Goal: Task Accomplishment & Management: Manage account settings

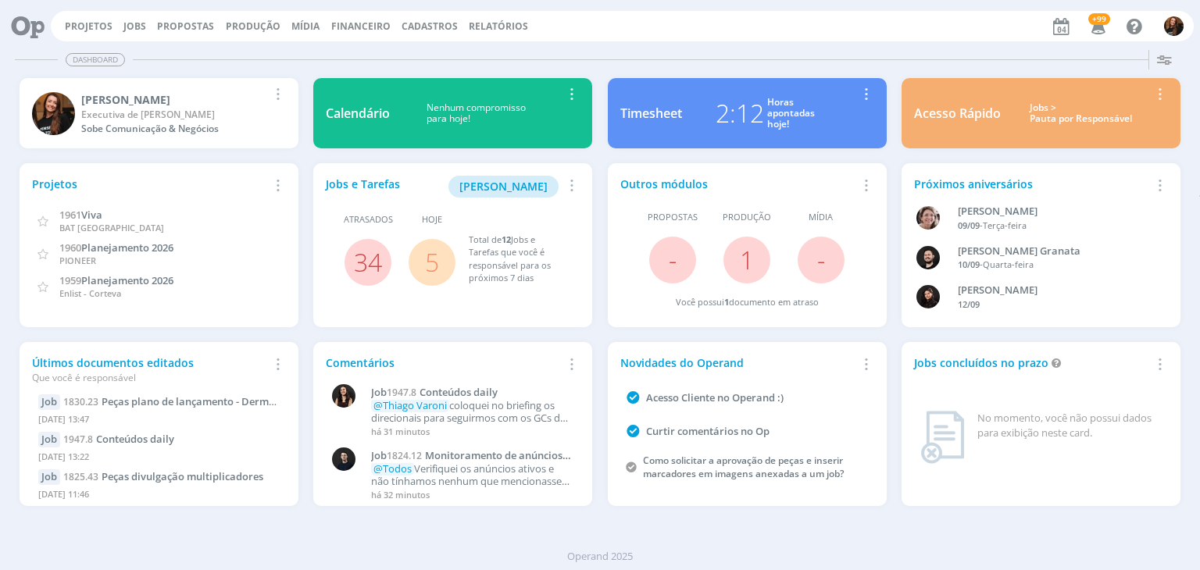
click at [1076, 114] on div "Jobs > Pauta por Responsável" at bounding box center [1080, 113] width 137 height 23
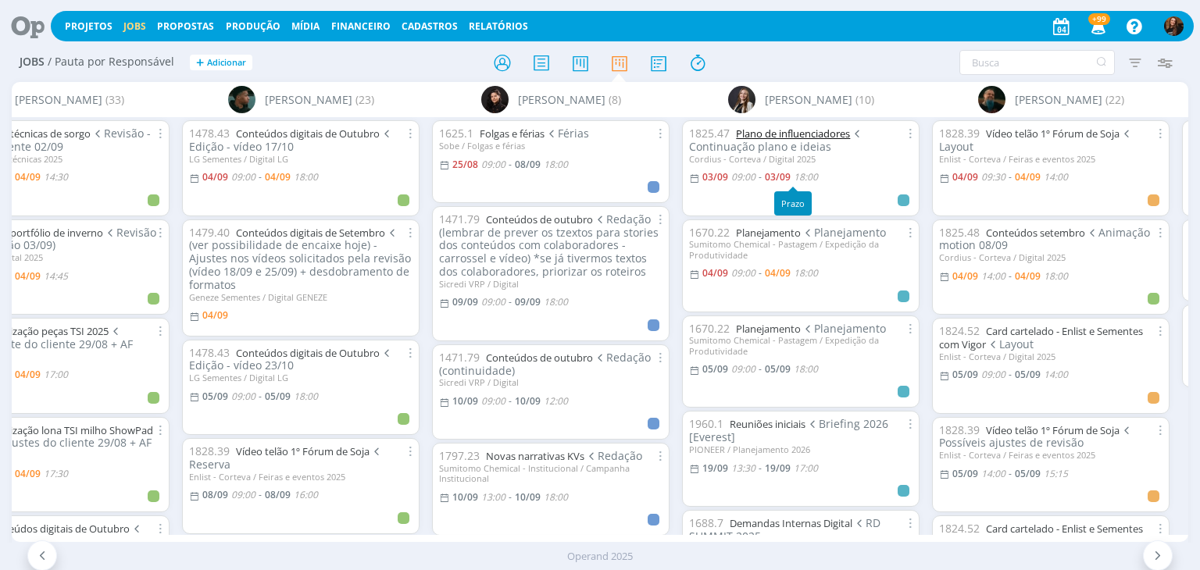
click at [781, 137] on link "Plano de influenciadores" at bounding box center [793, 134] width 114 height 14
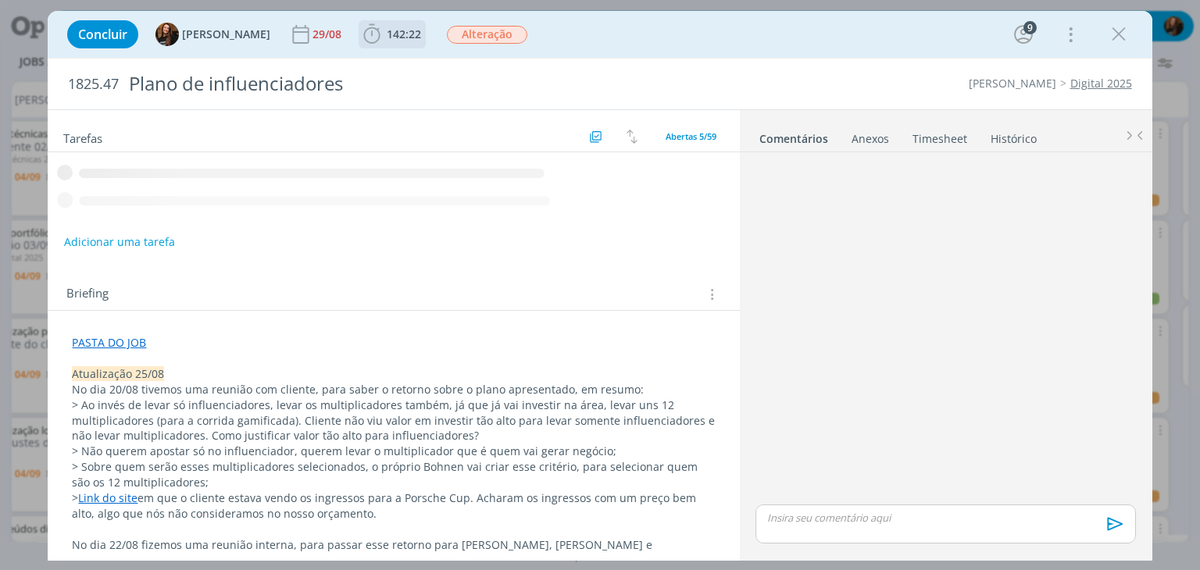
click at [391, 38] on span "142:22" at bounding box center [404, 34] width 34 height 15
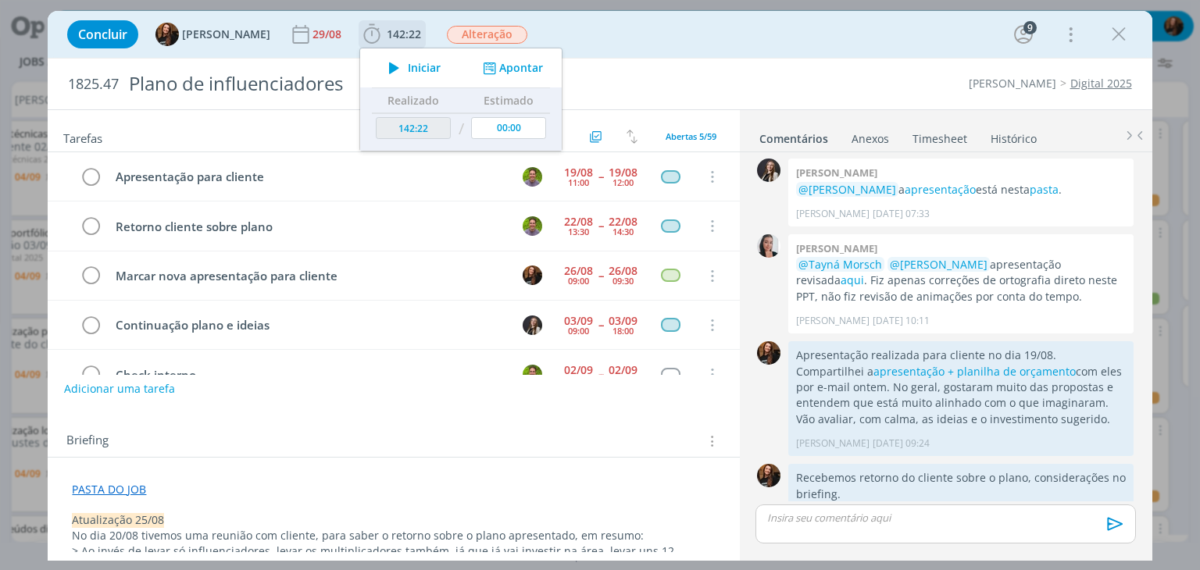
scroll to position [34, 0]
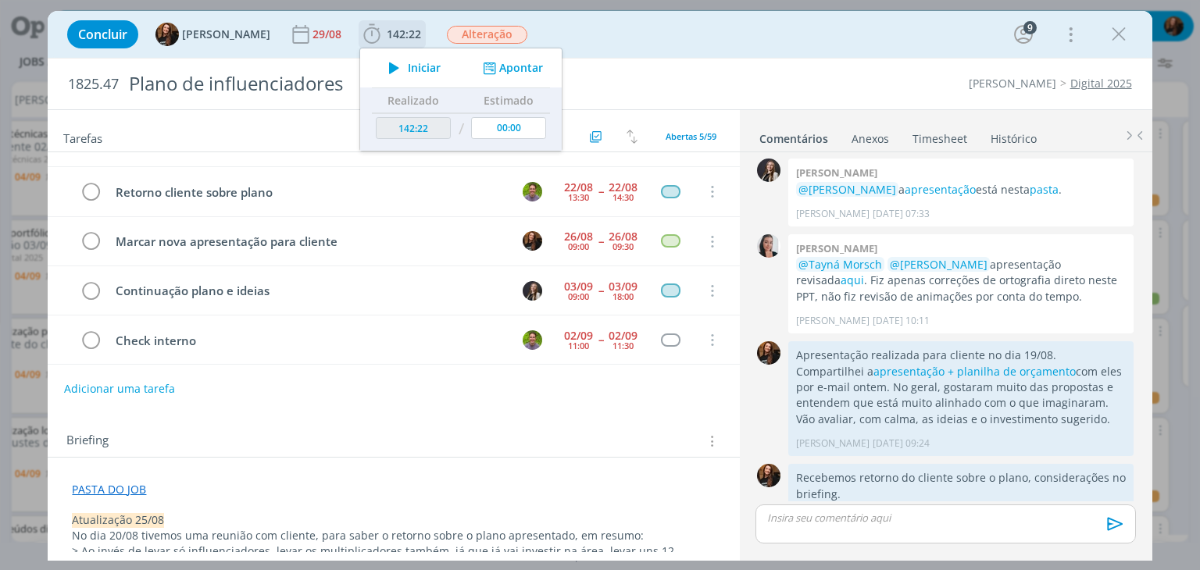
click at [409, 66] on span "Iniciar" at bounding box center [424, 67] width 33 height 11
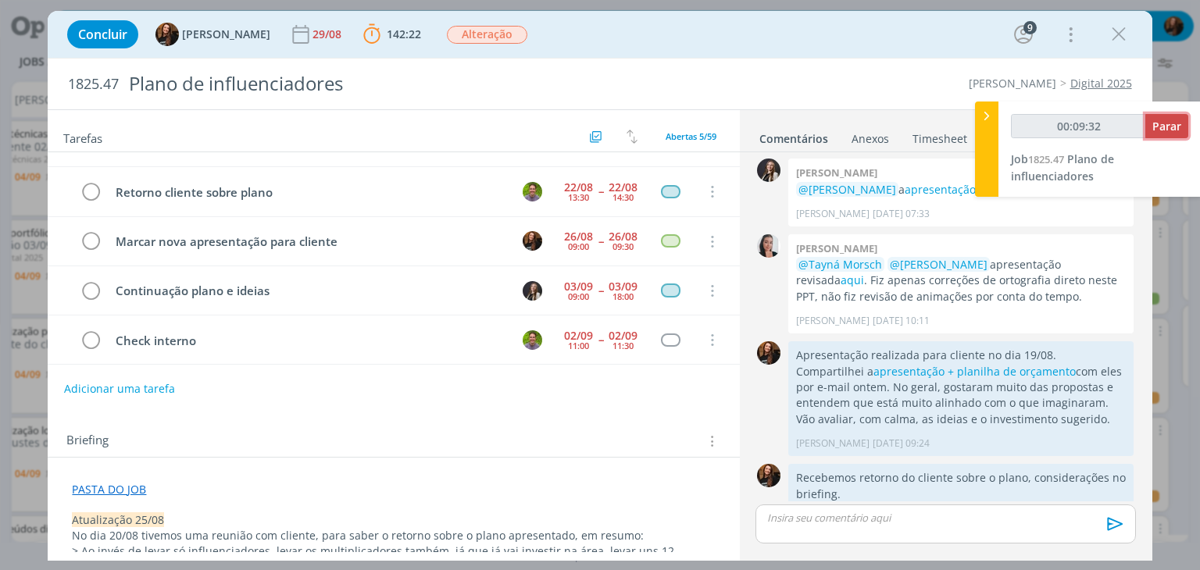
click at [1171, 120] on span "Parar" at bounding box center [1166, 126] width 29 height 15
click at [1194, 123] on div "00:09:37 Parar Job 1825.47 Plano de influenciadores" at bounding box center [1099, 149] width 202 height 95
click at [1173, 130] on span "Parar" at bounding box center [1166, 126] width 29 height 15
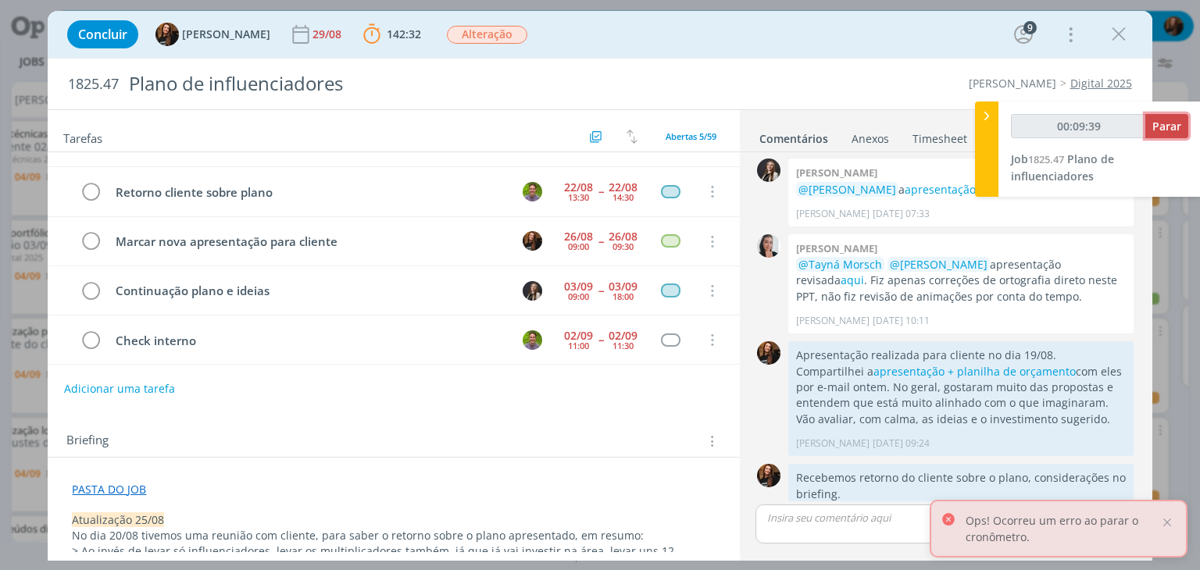
click at [1171, 130] on span "Parar" at bounding box center [1166, 126] width 29 height 15
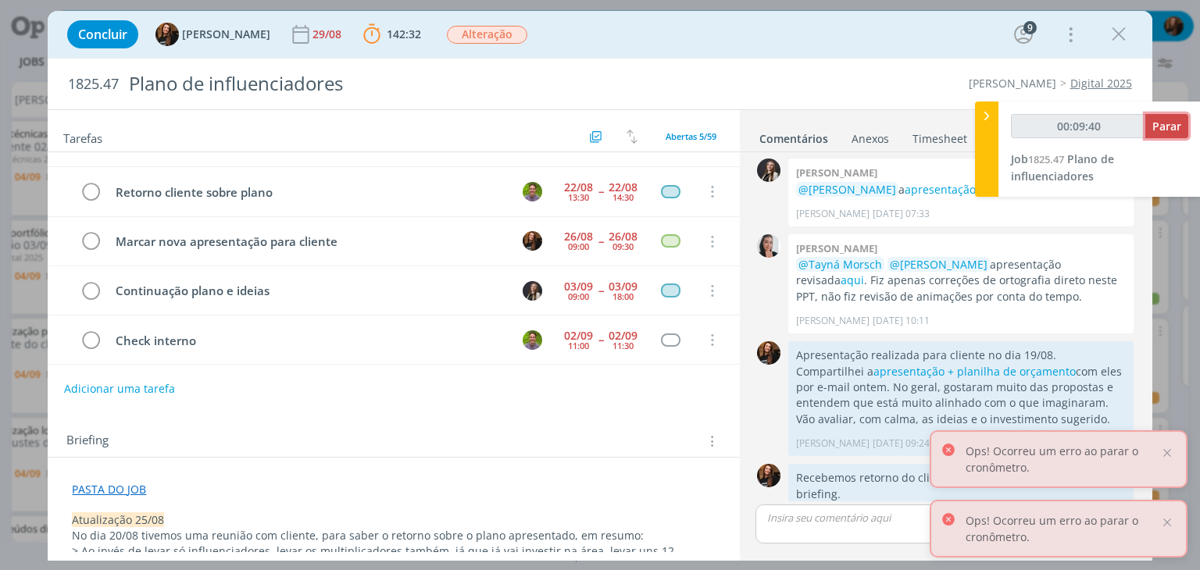
click at [1171, 130] on span "Parar" at bounding box center [1166, 126] width 29 height 15
type input "00:10:00"
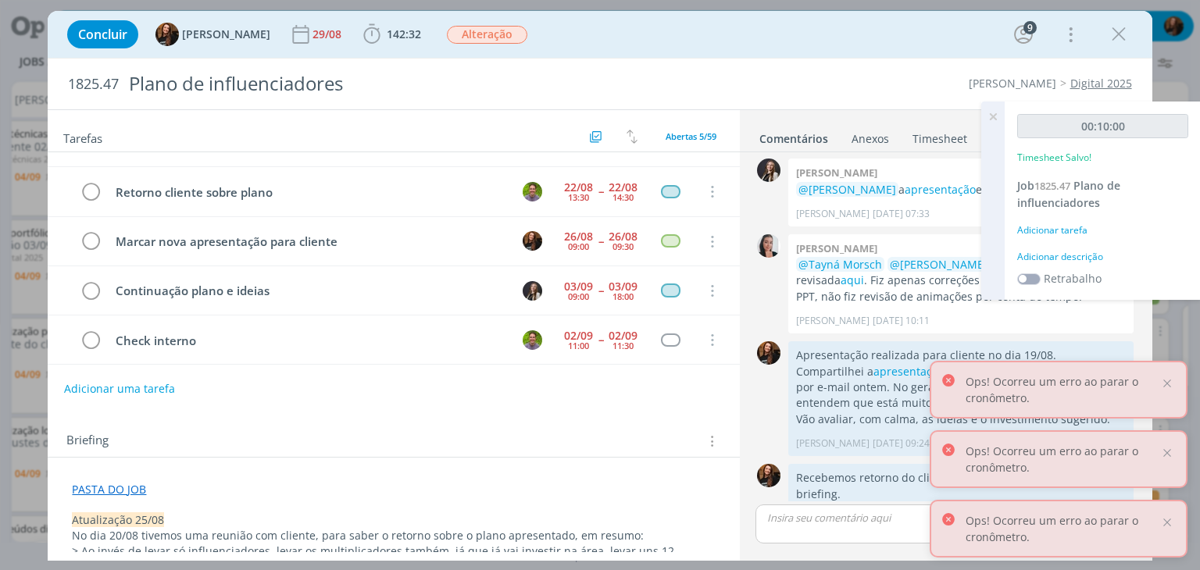
click at [1053, 255] on div "Adicionar descrição" at bounding box center [1102, 257] width 171 height 14
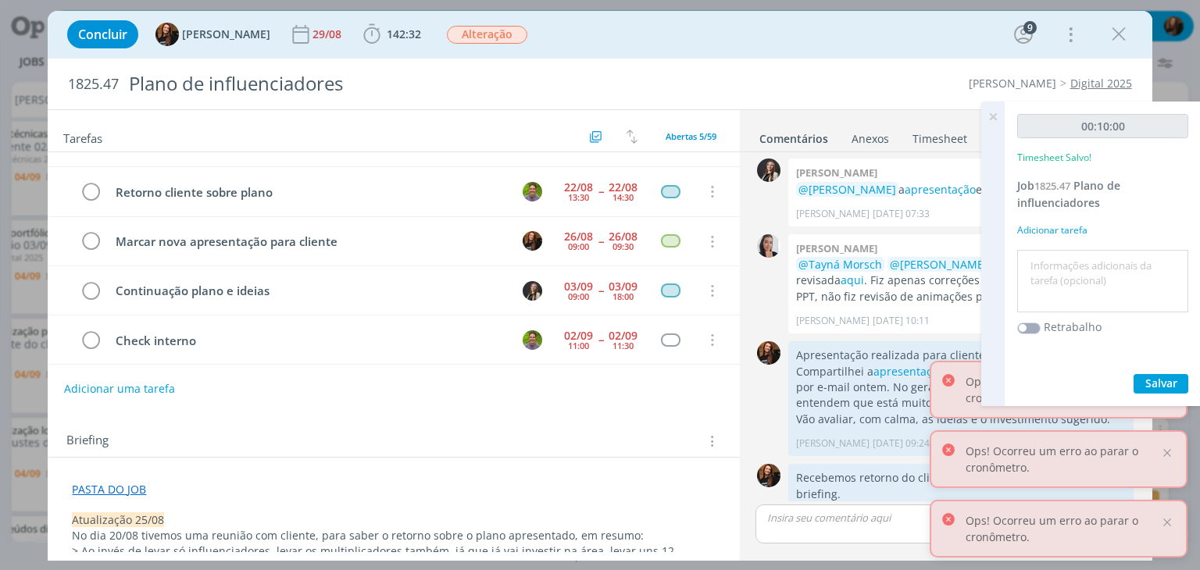
click at [1054, 256] on textarea at bounding box center [1102, 281] width 163 height 55
drag, startPoint x: 1146, startPoint y: 260, endPoint x: 1022, endPoint y: 260, distance: 124.2
click at [1022, 260] on textarea "Remarcar apresentçaão" at bounding box center [1102, 281] width 163 height 55
type textarea "Marcar apresentação de novas propostas"
click at [1157, 394] on div "00:10:00 Timesheet Salvo! Job 1825.47 Plano de influenciadores Adicionar tarefa…" at bounding box center [1103, 254] width 196 height 305
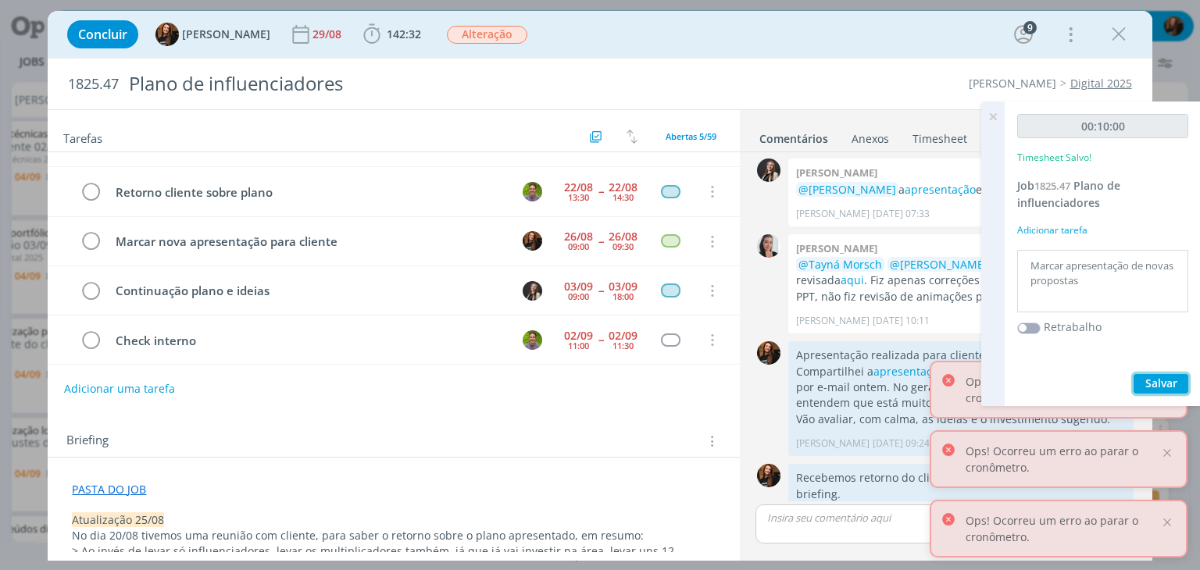
click at [1165, 382] on span "Salvar" at bounding box center [1161, 383] width 32 height 15
click at [990, 120] on icon at bounding box center [993, 117] width 28 height 30
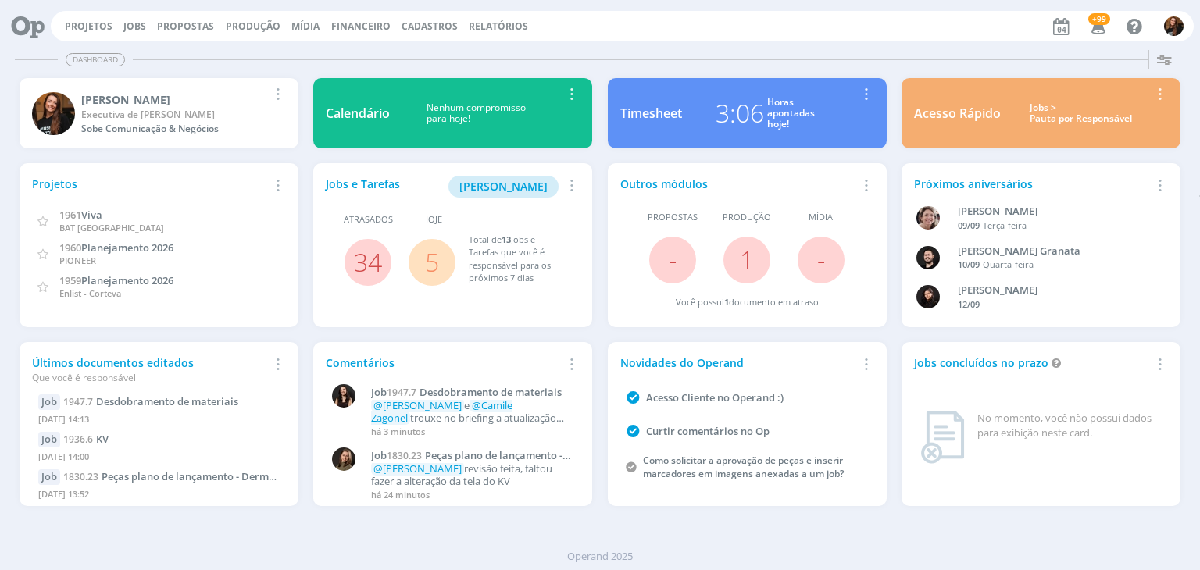
click at [1090, 23] on icon "button" at bounding box center [1098, 25] width 27 height 27
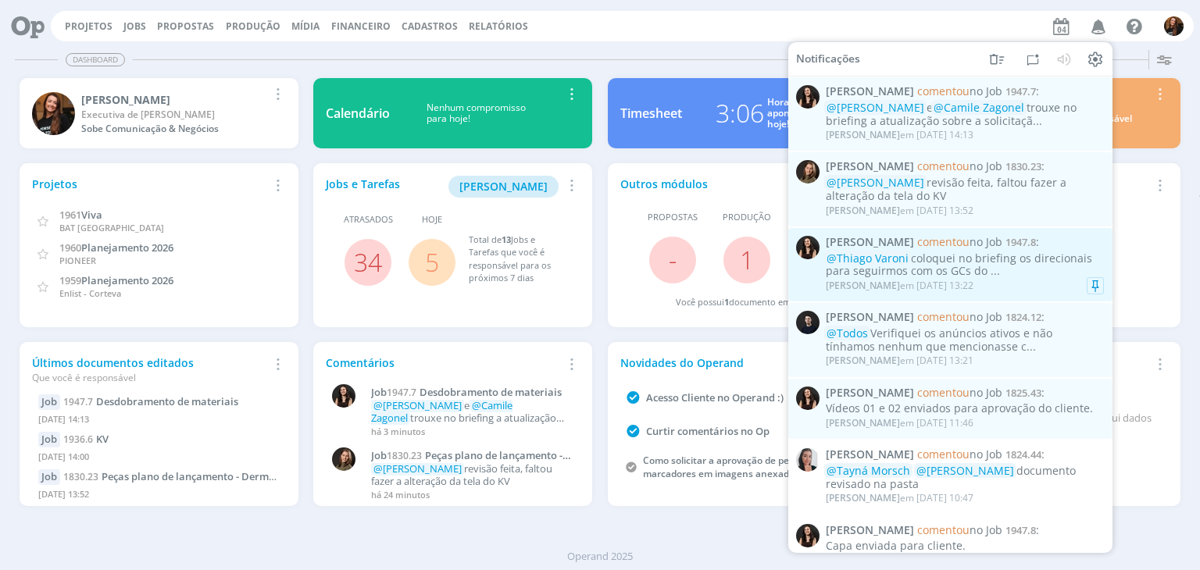
click at [1040, 260] on div "@Thiago Varoni coloquei no briefing os direcionais para seguirmos com os GCs do…" at bounding box center [965, 265] width 278 height 27
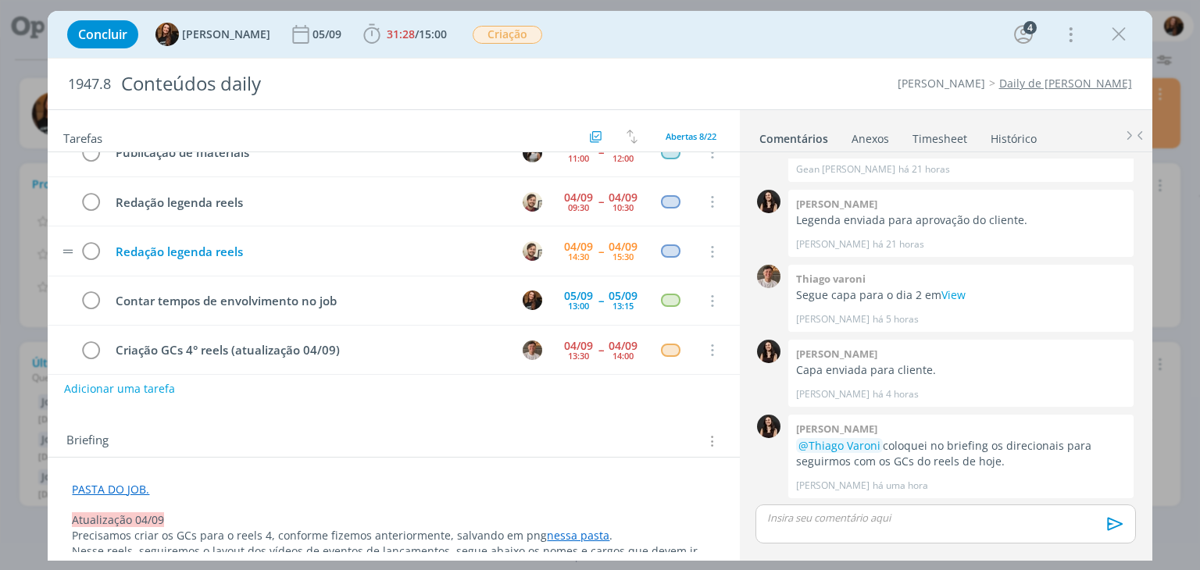
scroll to position [180, 0]
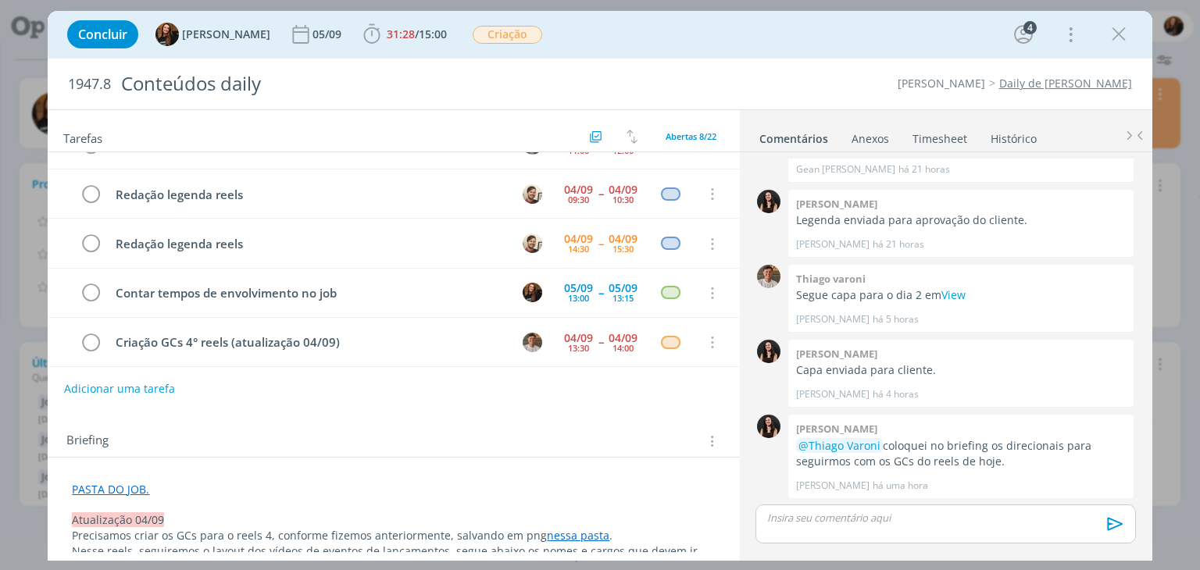
click at [806, 127] on link "Comentários" at bounding box center [793, 135] width 70 height 23
click at [807, 137] on link "Comentários" at bounding box center [793, 135] width 70 height 23
click at [1129, 34] on icon "dialog" at bounding box center [1118, 34] width 23 height 23
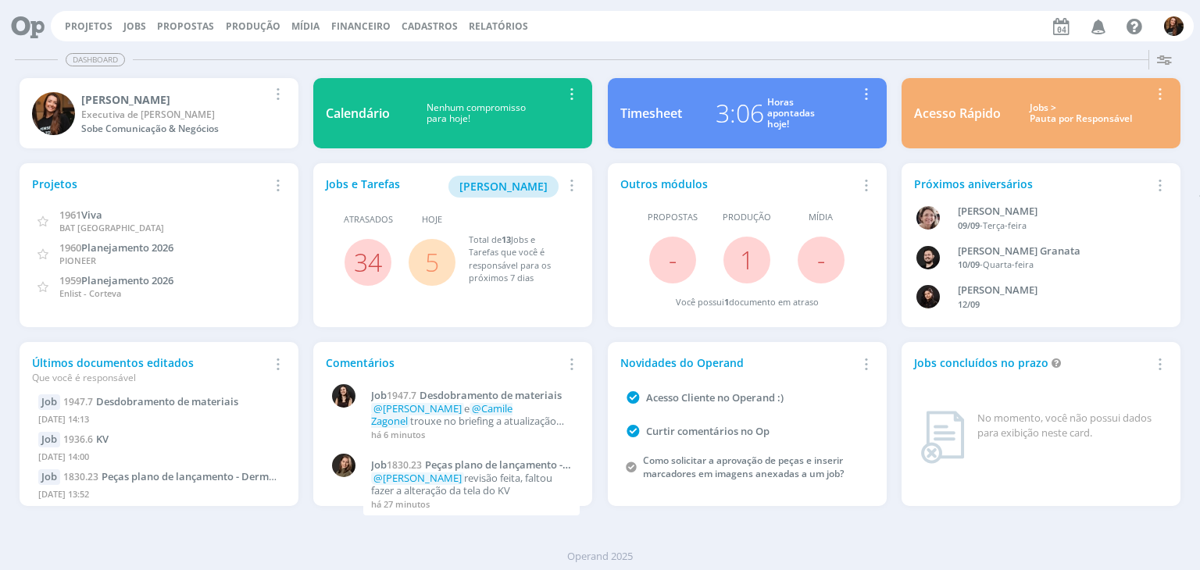
click at [1062, 116] on div "Jobs > Pauta por Responsável" at bounding box center [1080, 113] width 137 height 23
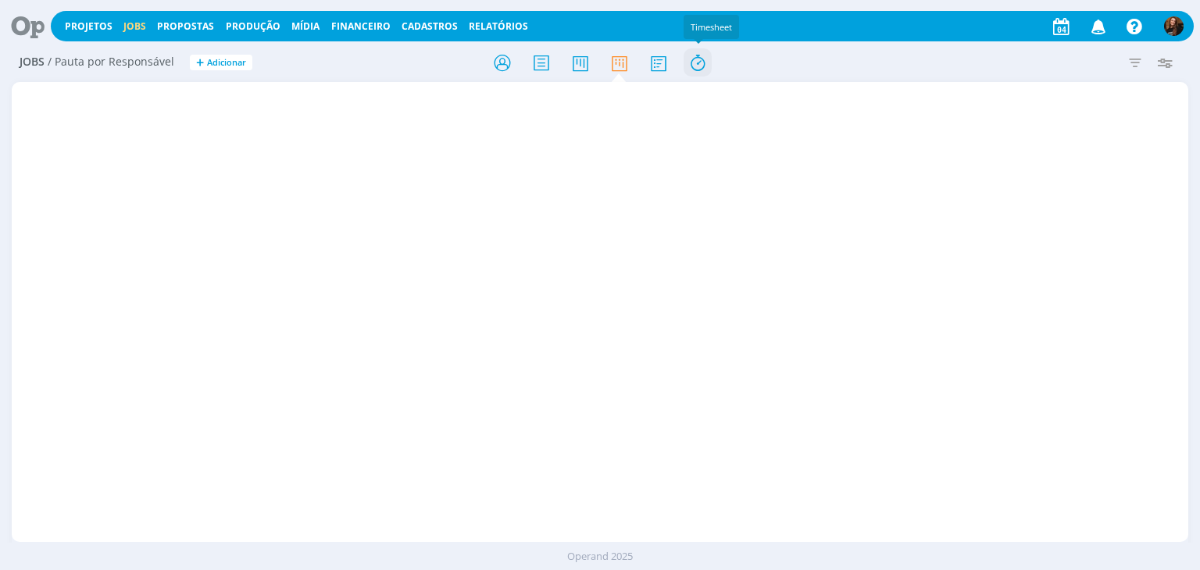
click at [698, 64] on icon at bounding box center [697, 63] width 28 height 30
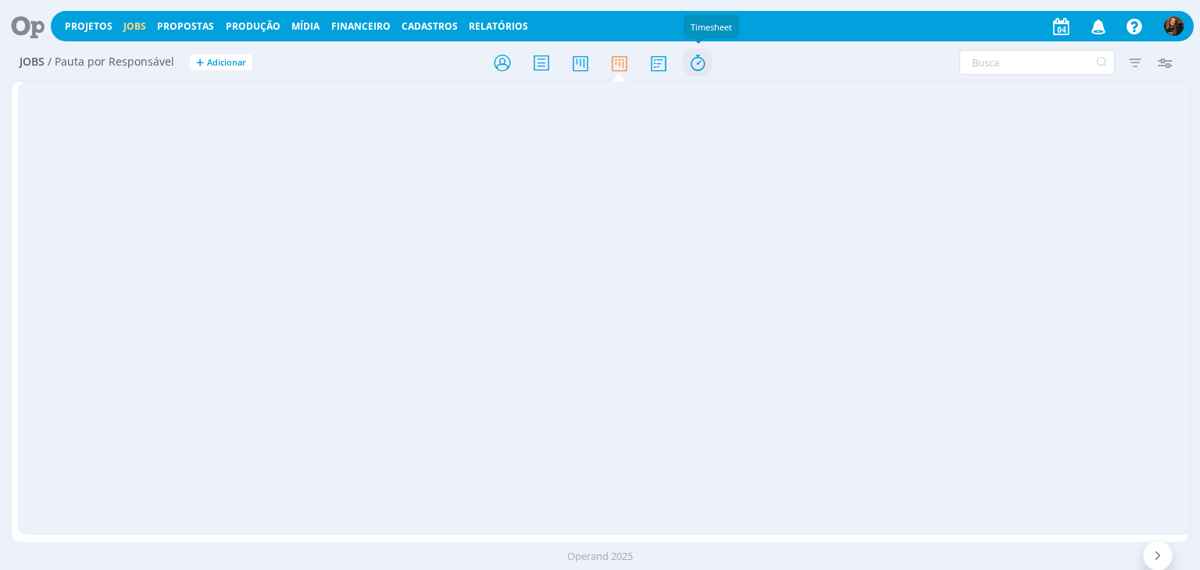
click at [700, 63] on icon at bounding box center [697, 63] width 28 height 30
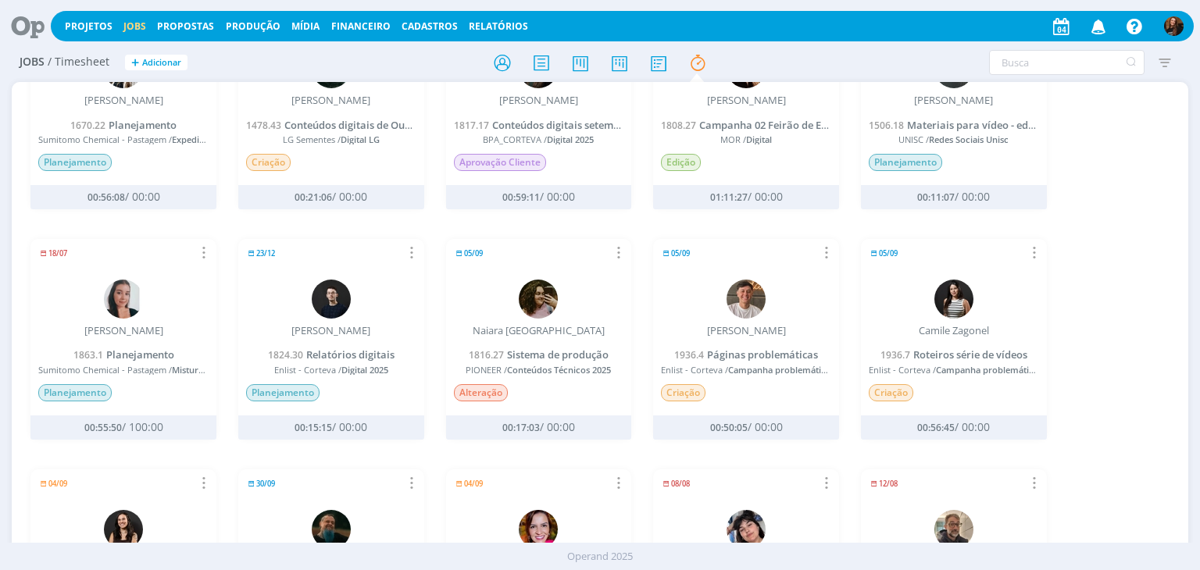
scroll to position [469, 0]
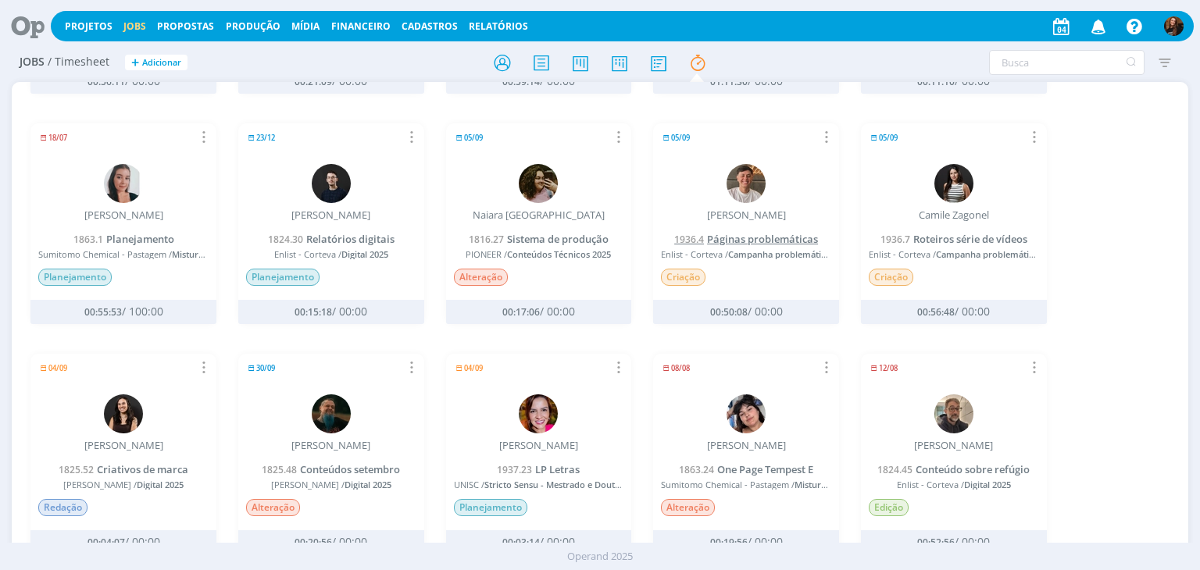
click at [769, 235] on span "Páginas problemáticas" at bounding box center [762, 239] width 111 height 14
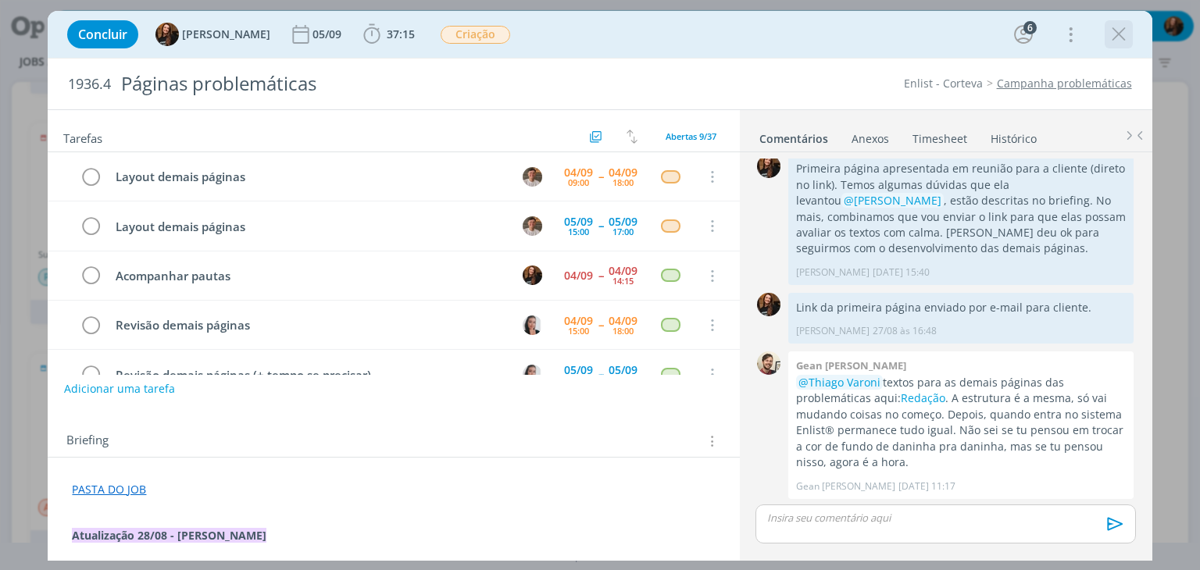
click at [1113, 30] on icon "dialog" at bounding box center [1118, 34] width 23 height 23
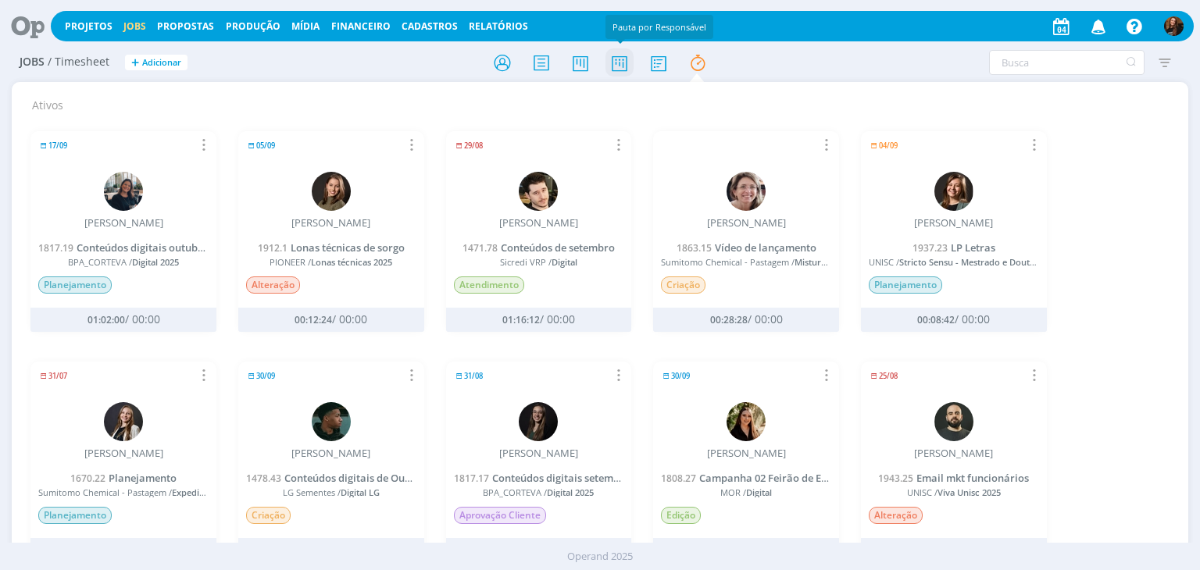
click at [619, 61] on icon at bounding box center [619, 63] width 28 height 30
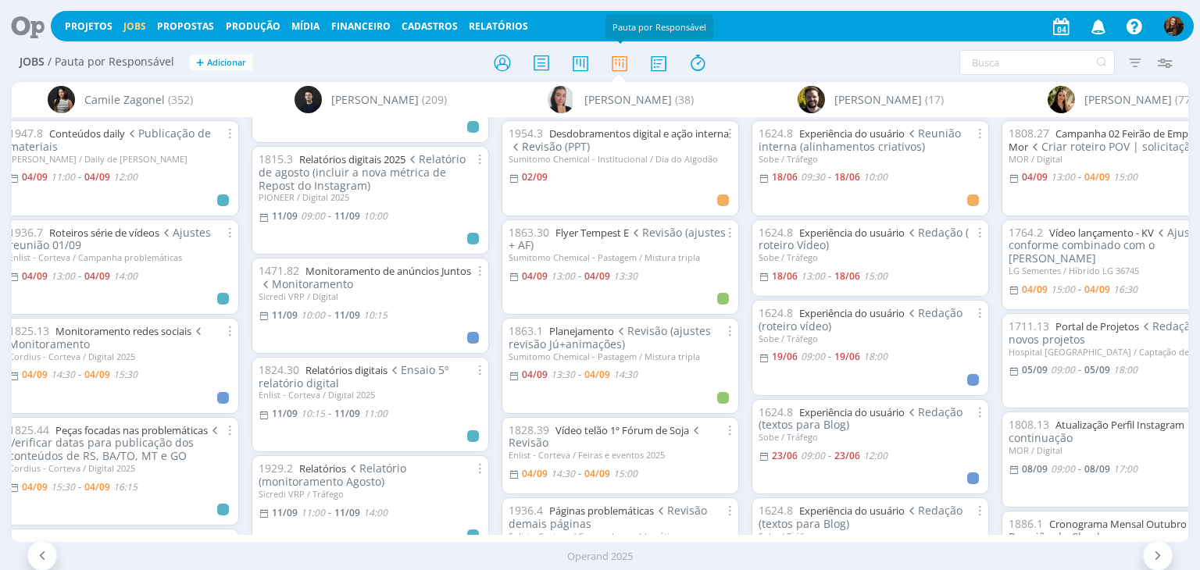
scroll to position [2586, 0]
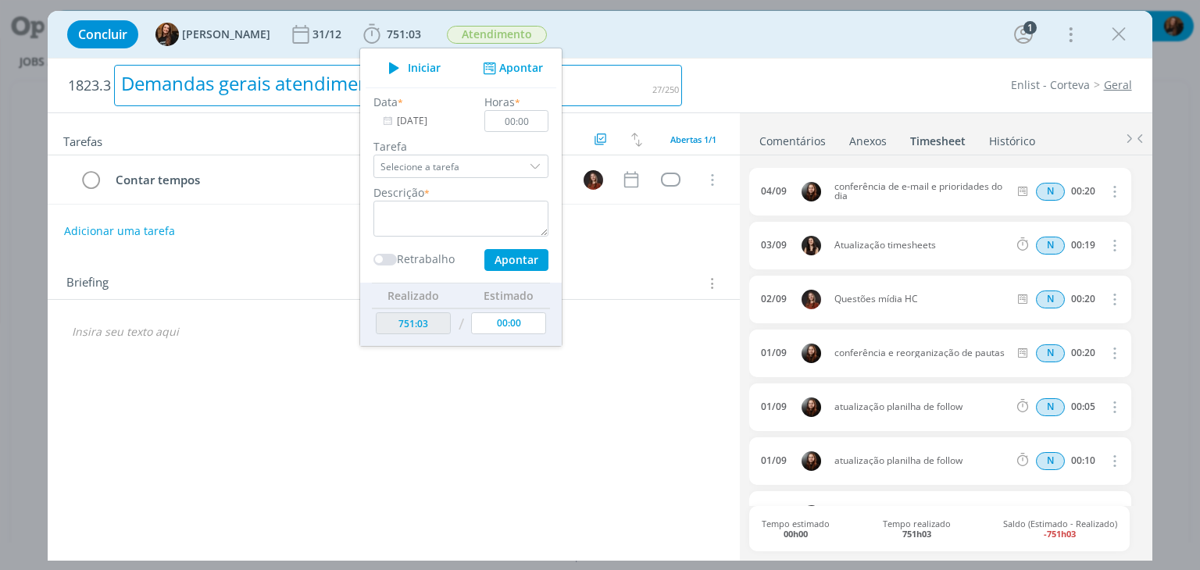
click at [664, 80] on div "Demandas gerais atendimento" at bounding box center [398, 85] width 568 height 41
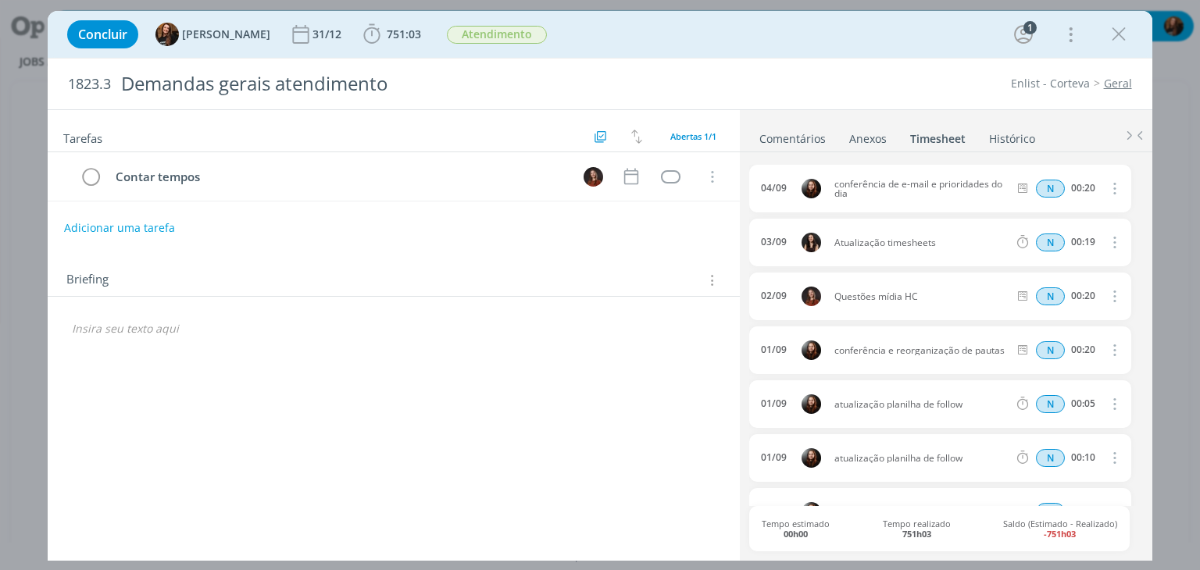
drag, startPoint x: 737, startPoint y: 28, endPoint x: 747, endPoint y: 5, distance: 25.2
click at [738, 28] on div "Concluir Tayná Morsch 31/12 751:03 Iniciar Apontar Data * 04/09/2025 Horas * 00…" at bounding box center [599, 34] width 1080 height 37
click at [409, 35] on b "751:03" at bounding box center [404, 34] width 41 height 11
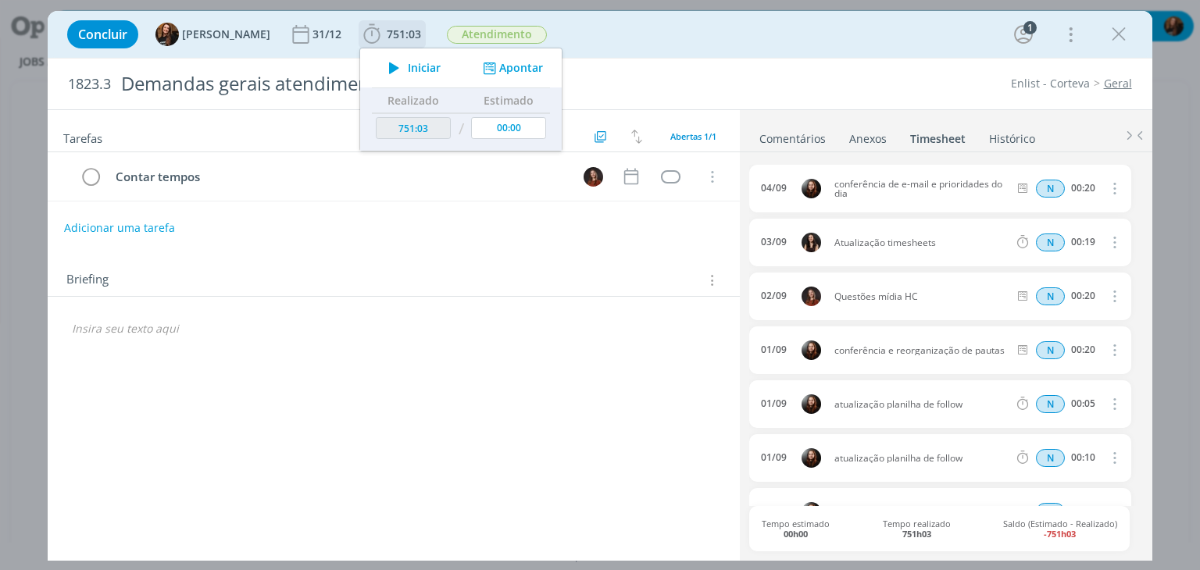
drag, startPoint x: 518, startPoint y: 66, endPoint x: 497, endPoint y: 160, distance: 96.8
click at [519, 66] on button "Apontar" at bounding box center [511, 68] width 65 height 16
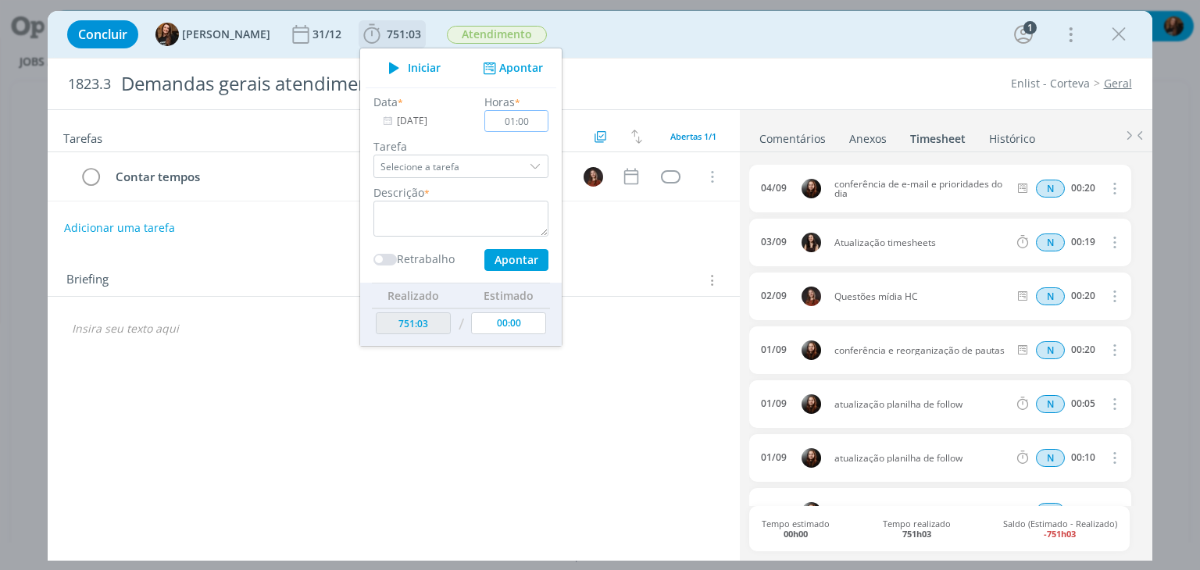
type input "01:00"
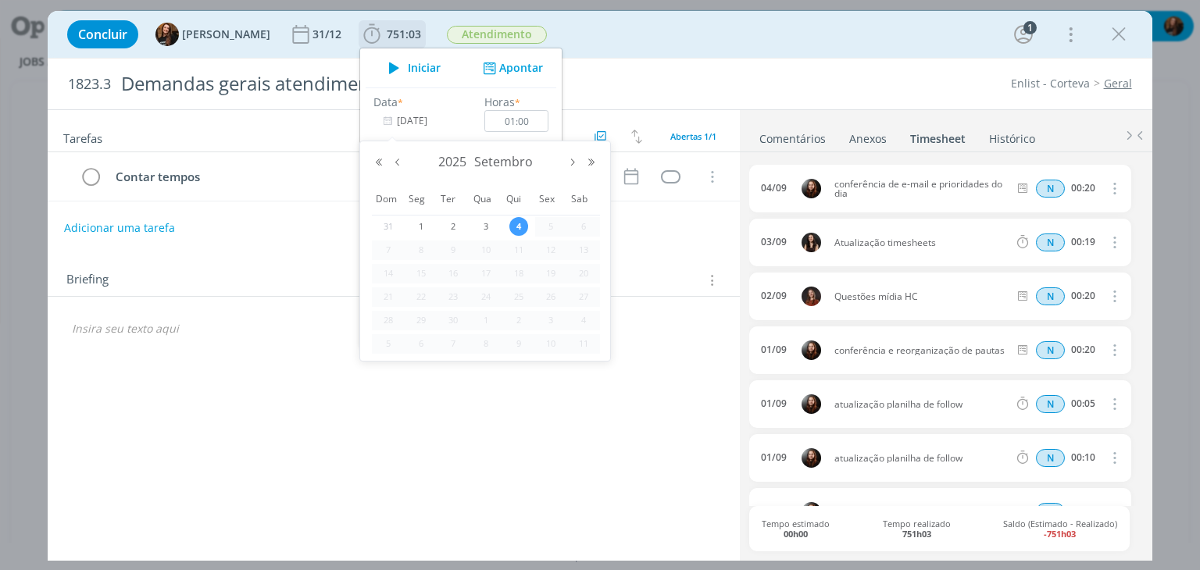
click at [397, 118] on input "[DATE]" at bounding box center [422, 121] width 98 height 22
click at [400, 163] on button "Mês anterior" at bounding box center [397, 162] width 19 height 11
click at [429, 247] on span "4" at bounding box center [421, 250] width 19 height 19
type input "04/08/2025"
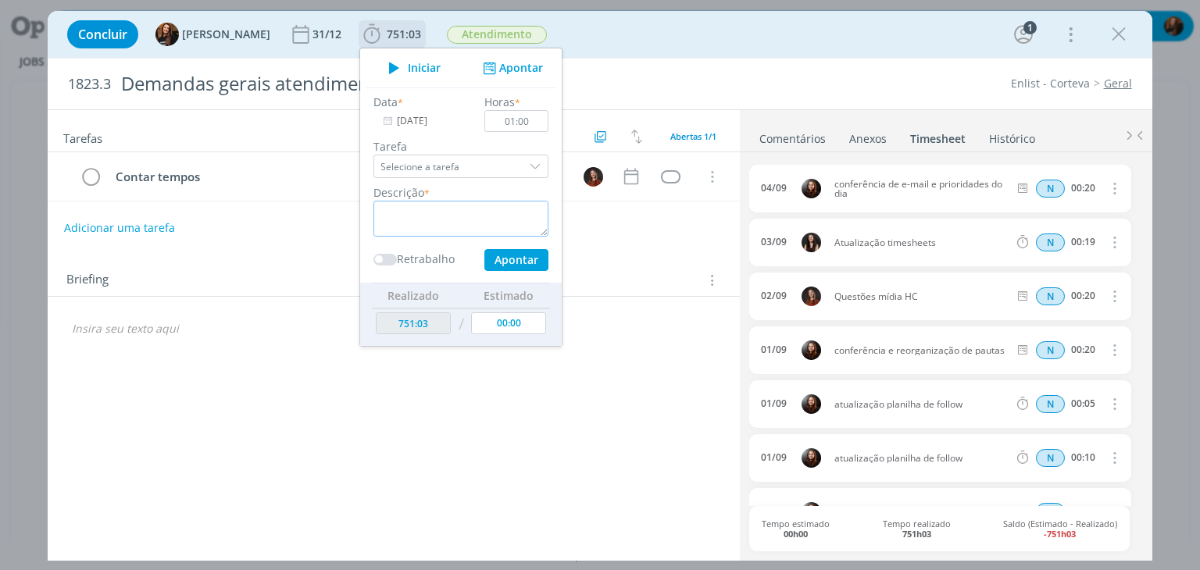
click at [448, 226] on textarea "dialog" at bounding box center [460, 219] width 175 height 36
paste textarea "https://drive.google.com/drive/folders/1tF8DBizSZzede99Q62PT8yS_mf2l58EF"
drag, startPoint x: 469, startPoint y: 229, endPoint x: 349, endPoint y: 195, distance: 124.4
click at [359, 195] on ul "Iniciar Apontar Data * 04/08/2025 Horas * 01:00 Tarefa Selecione a tarefa Descr…" at bounding box center [460, 197] width 203 height 299
type textarea "Atendimento"
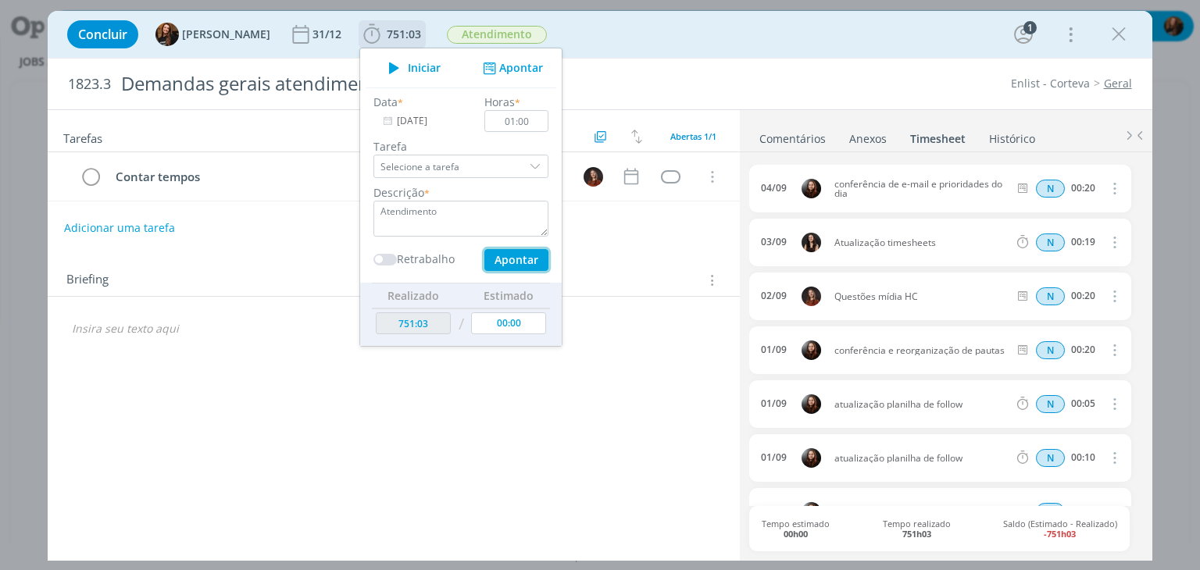
click at [506, 252] on button "Apontar" at bounding box center [516, 260] width 64 height 22
type input "752:03"
type input "[DATE]"
type input "00:00"
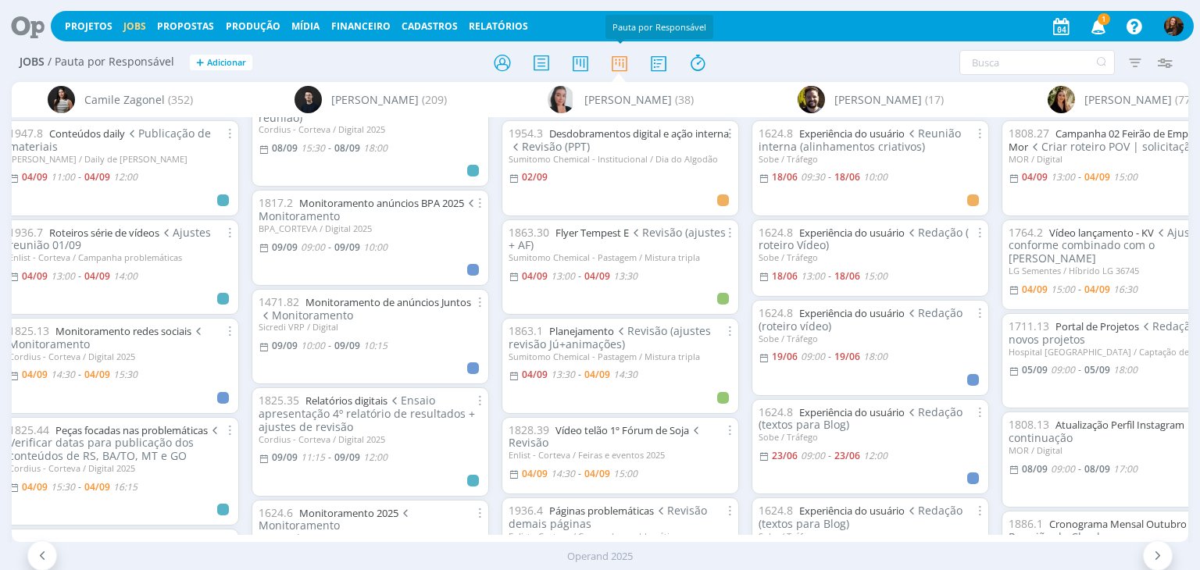
scroll to position [1719, 0]
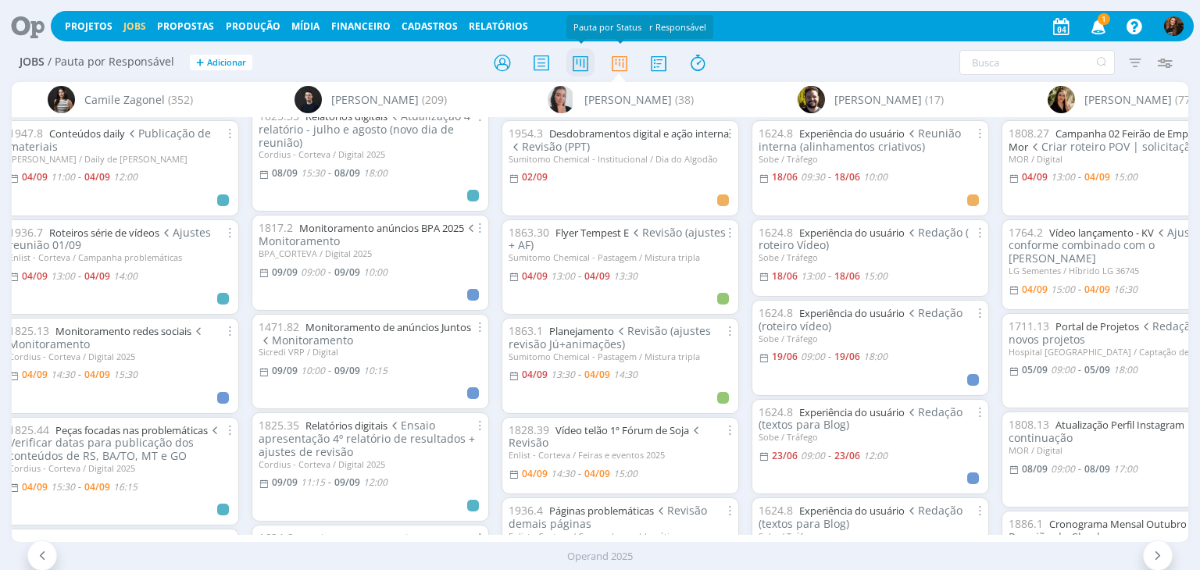
click at [591, 53] on icon at bounding box center [580, 63] width 28 height 30
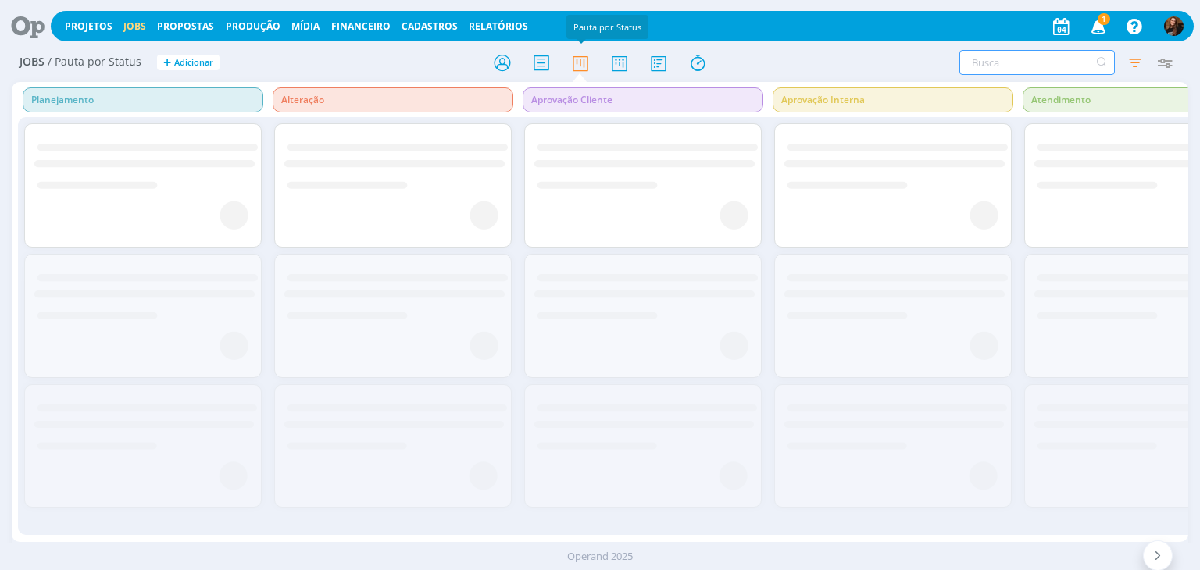
click at [997, 54] on input "text" at bounding box center [1036, 62] width 155 height 25
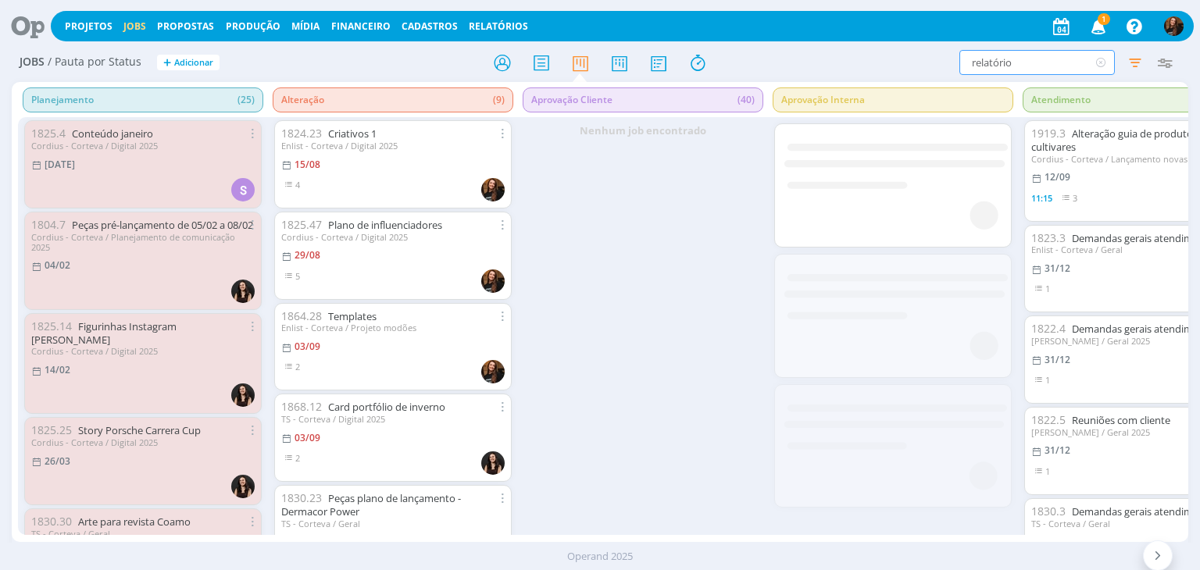
type input "relatórios"
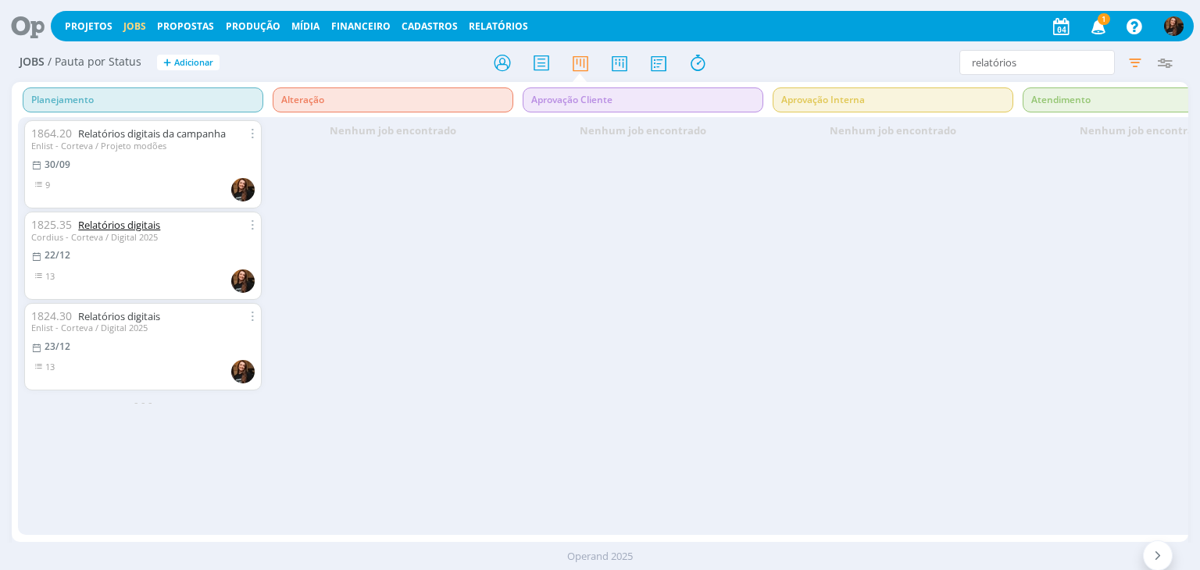
click at [116, 227] on link "Relatórios digitais" at bounding box center [119, 225] width 82 height 14
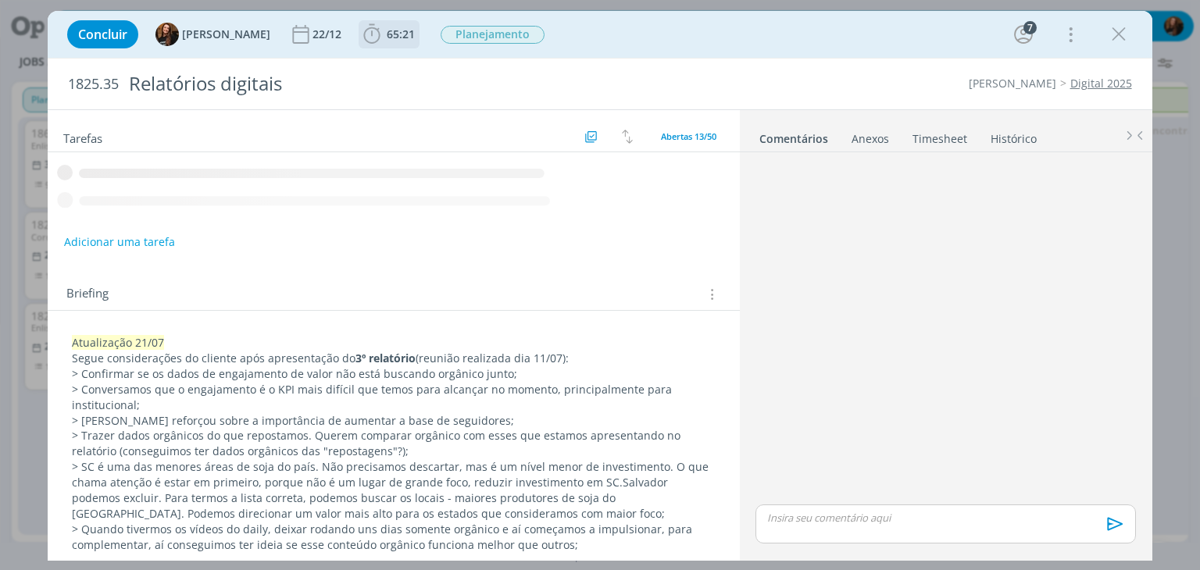
click at [371, 28] on span "65:21" at bounding box center [389, 34] width 58 height 23
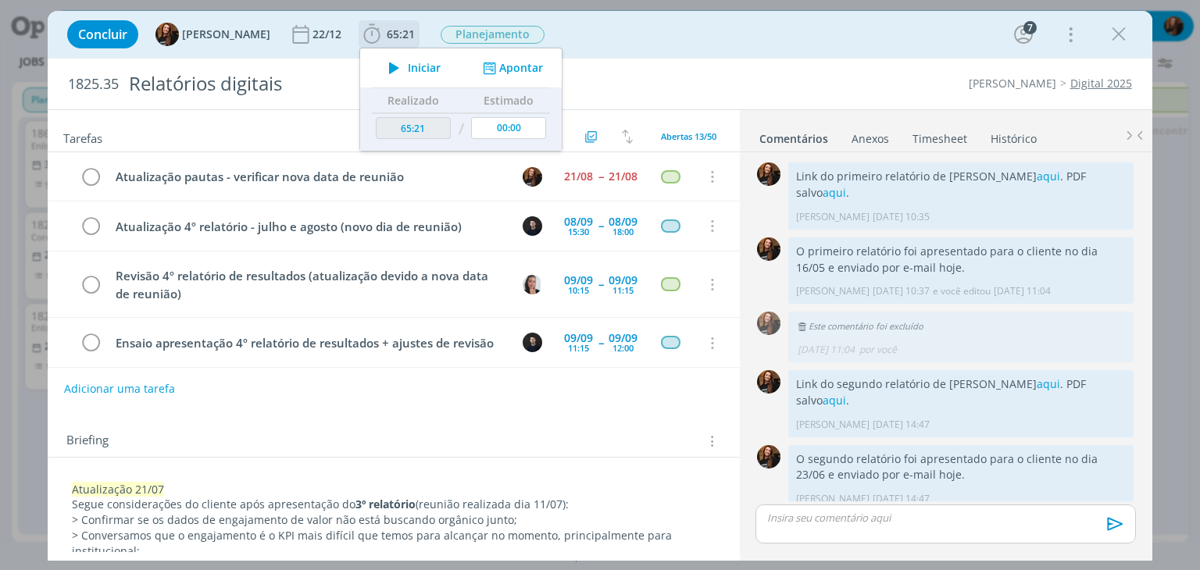
scroll to position [1280, 0]
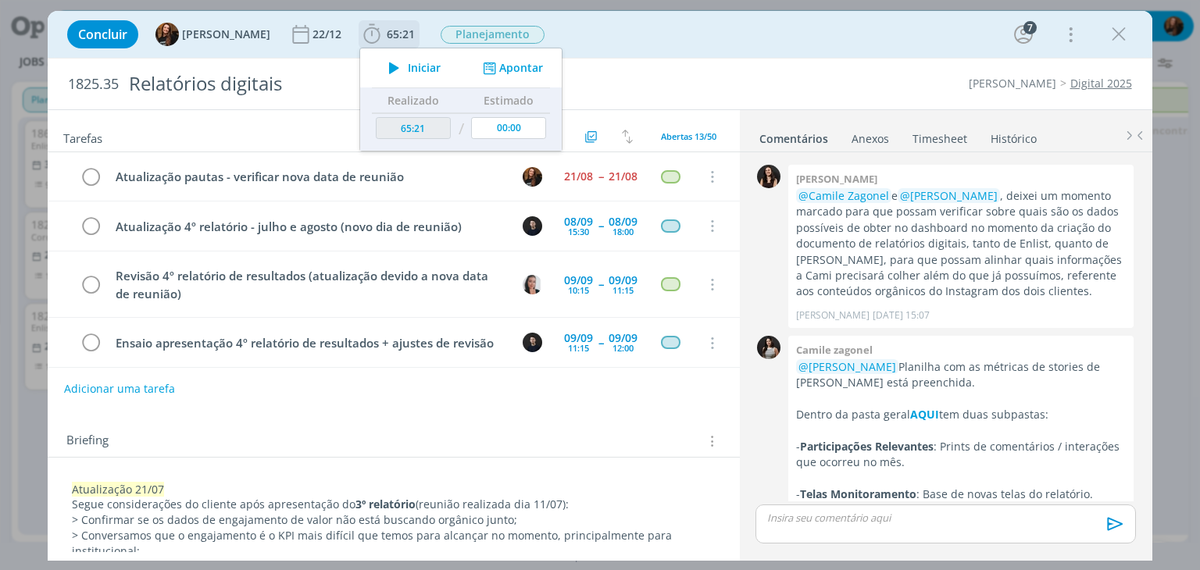
drag, startPoint x: 516, startPoint y: 70, endPoint x: 397, endPoint y: 185, distance: 165.7
click at [516, 69] on button "Apontar" at bounding box center [511, 68] width 65 height 16
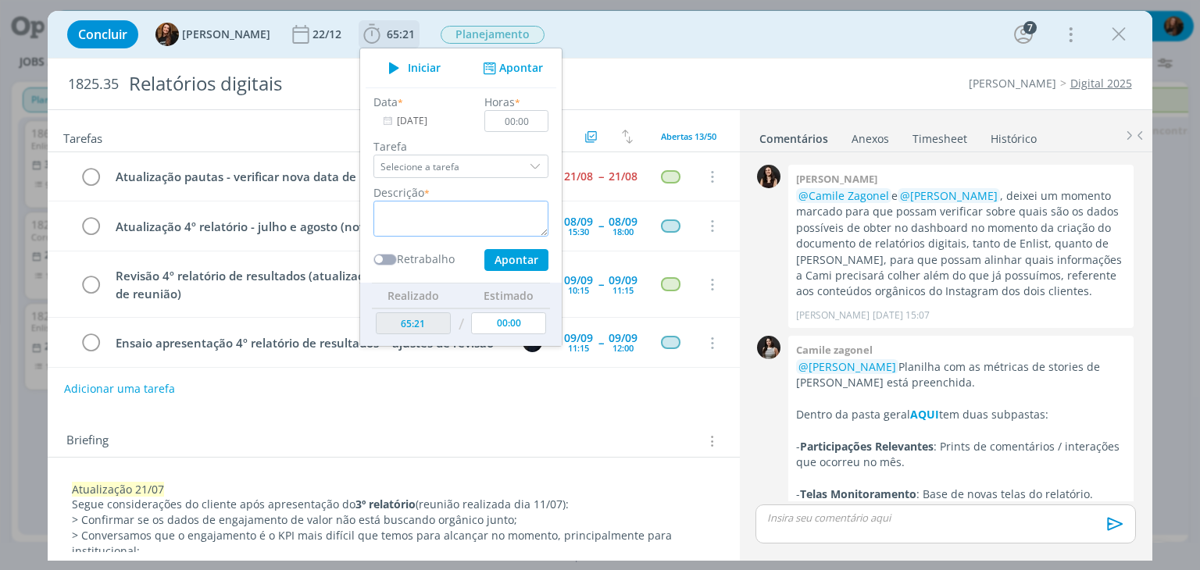
click at [432, 220] on textarea "dialog" at bounding box center [460, 219] width 175 height 36
type textarea "Verificar novo horário para reunião"
click at [522, 120] on input "00:00" at bounding box center [517, 121] width 64 height 22
type input "00:10"
click at [494, 262] on button "Apontar" at bounding box center [516, 260] width 64 height 22
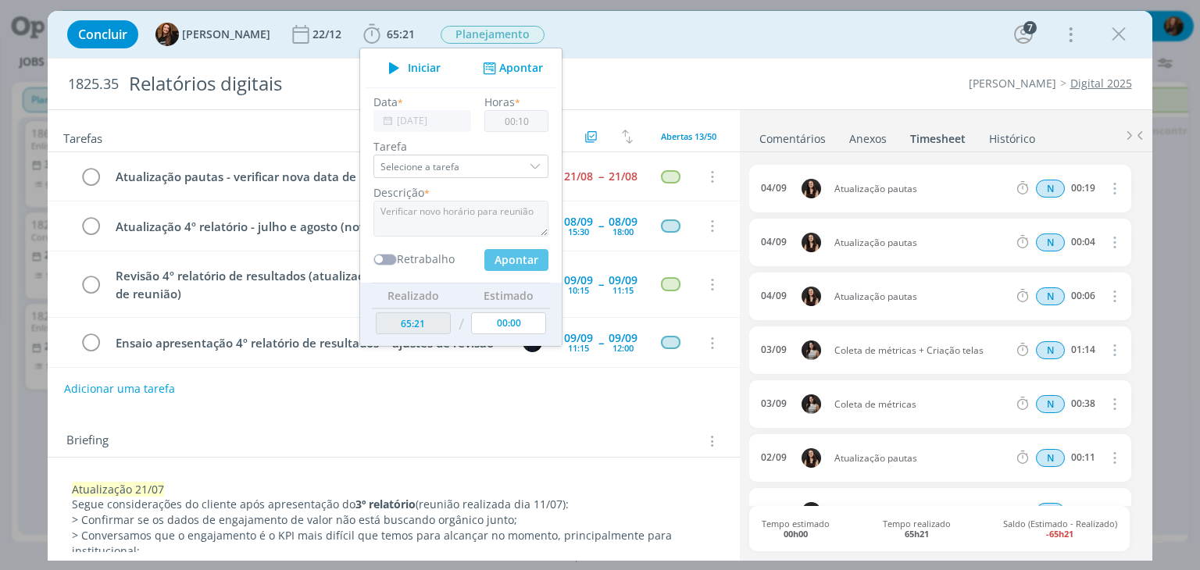
click at [827, 42] on div "Concluir Tayná Morsch 22/12 65:21 Iniciar Apontar Data * [DATE] Horas * 00:10 T…" at bounding box center [599, 34] width 1080 height 37
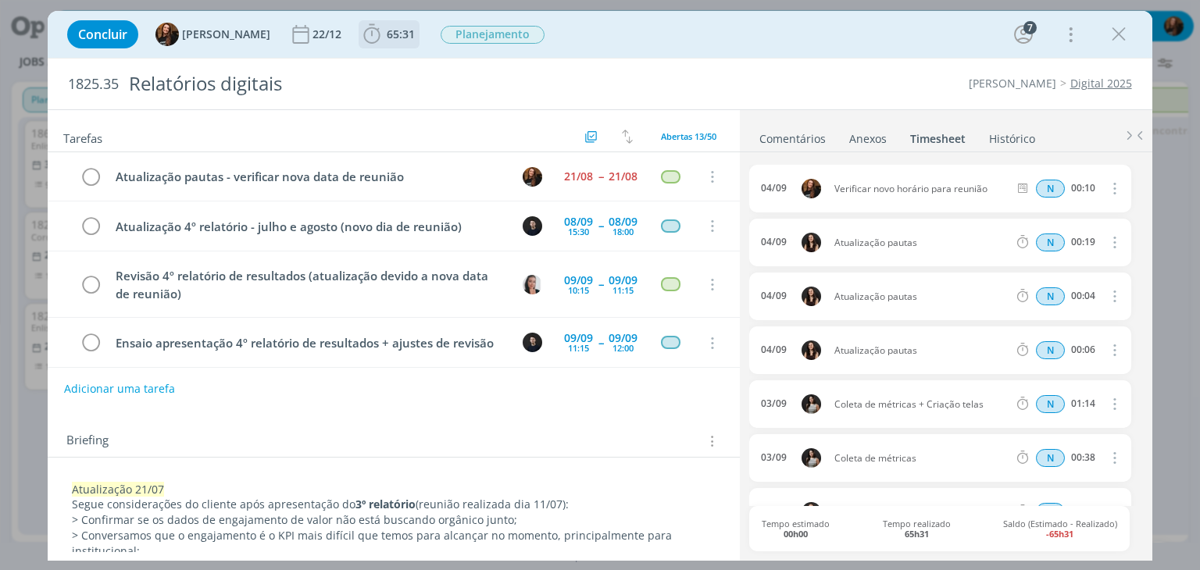
click at [387, 38] on span "65:31" at bounding box center [401, 34] width 28 height 15
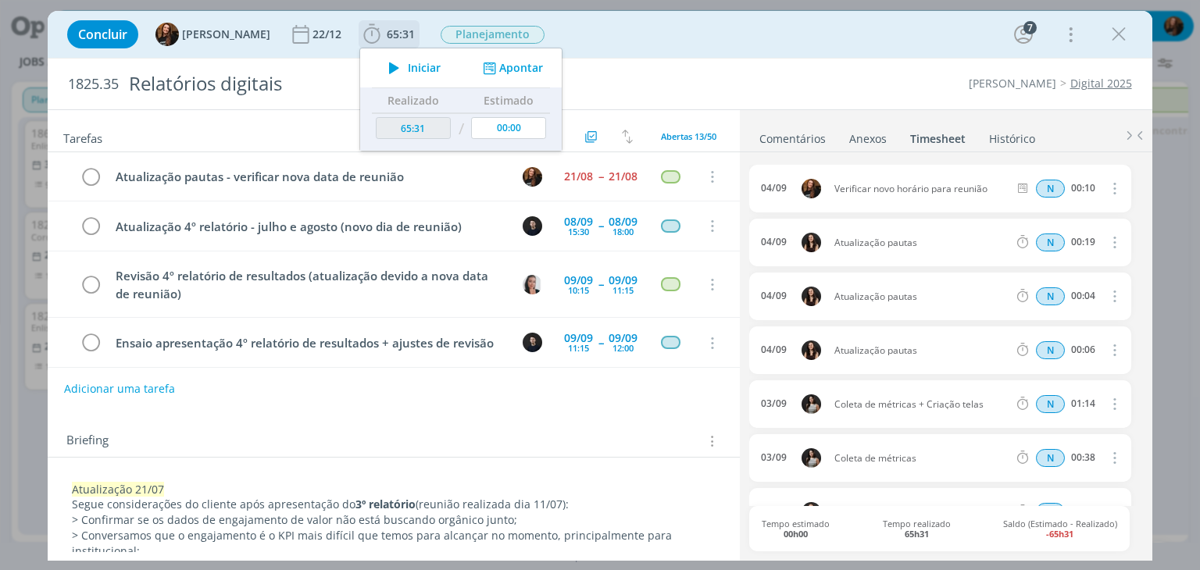
click at [408, 67] on span "Iniciar" at bounding box center [424, 67] width 33 height 11
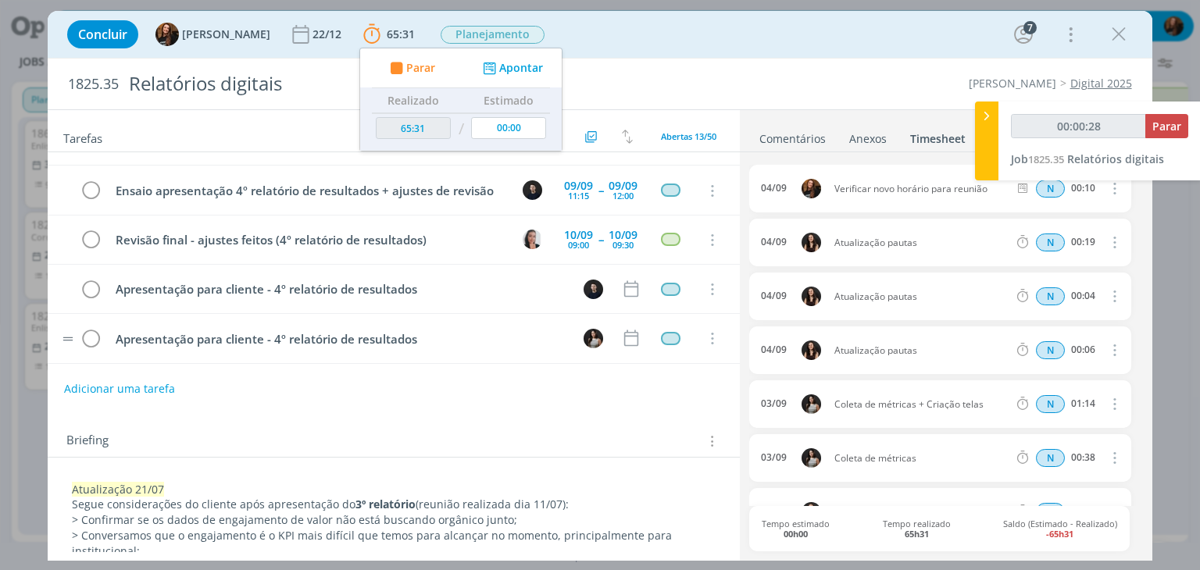
scroll to position [156, 0]
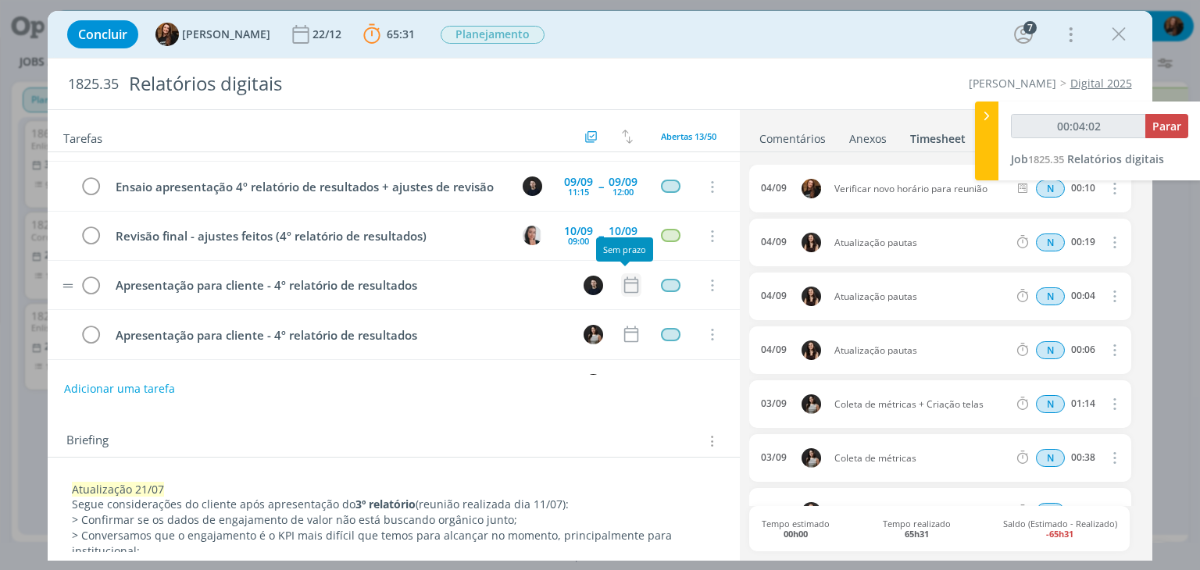
click at [626, 280] on icon "dialog" at bounding box center [631, 285] width 20 height 20
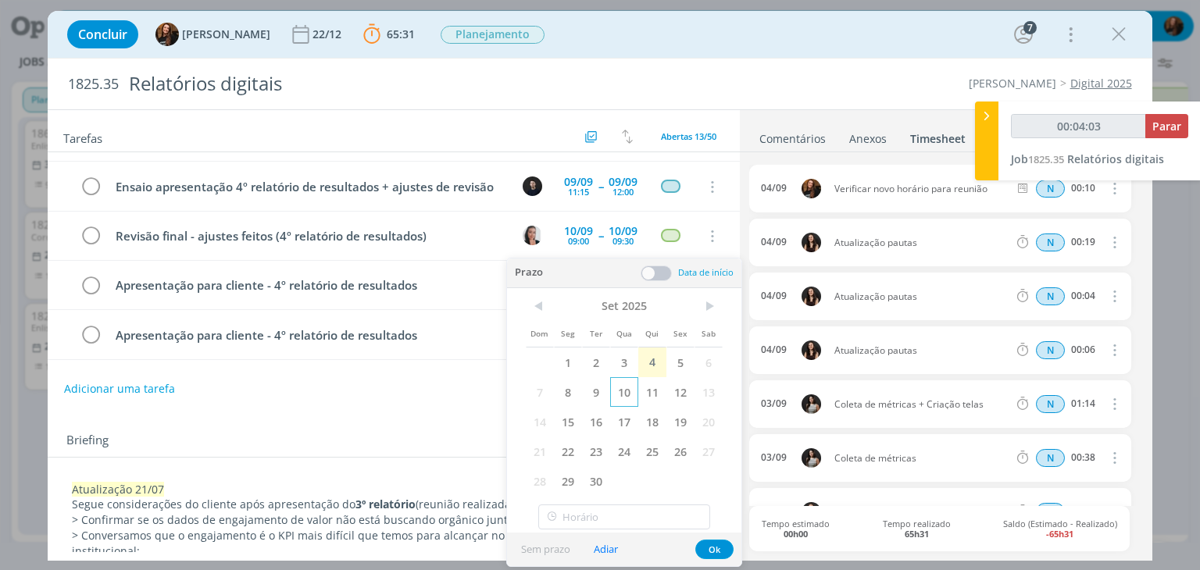
click at [628, 403] on span "10" at bounding box center [624, 392] width 28 height 30
click at [654, 277] on span at bounding box center [656, 274] width 31 height 16
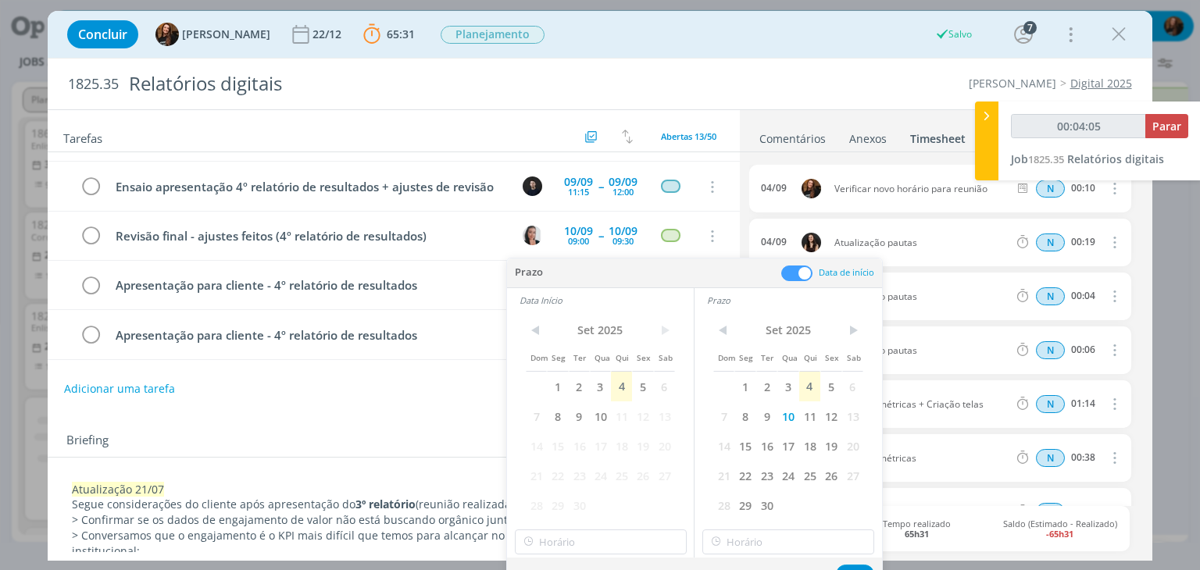
click at [603, 416] on span "10" at bounding box center [600, 417] width 21 height 30
click at [597, 537] on input "text" at bounding box center [601, 542] width 172 height 25
type input "00:04:06"
type input "15:00"
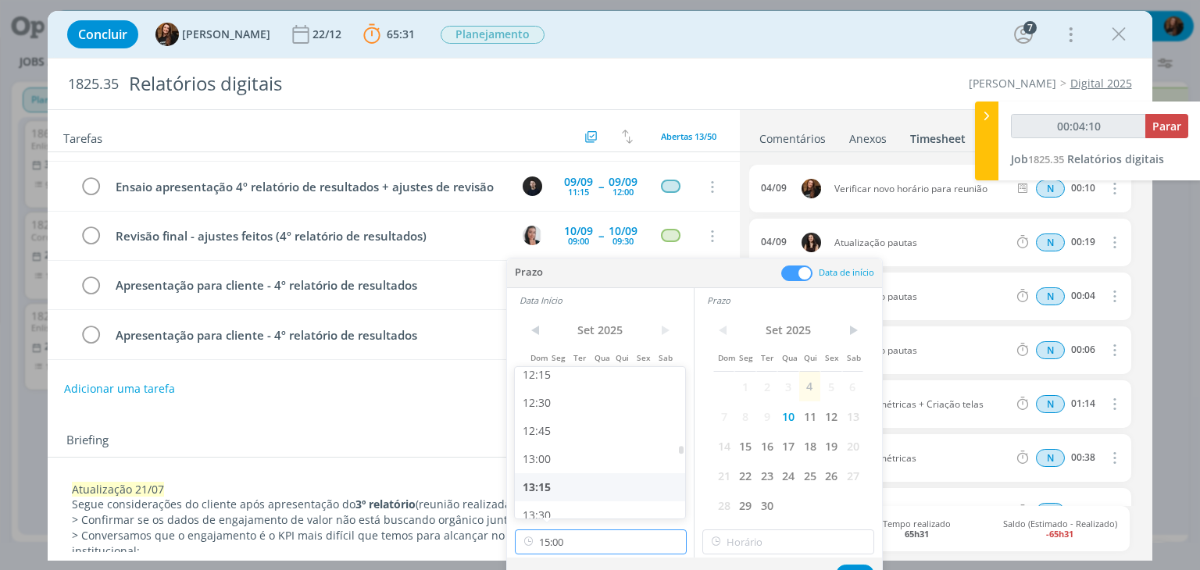
scroll to position [1412, 0]
type input "00:04:11"
click at [578, 436] on div "13:00" at bounding box center [602, 431] width 175 height 28
type input "13:00"
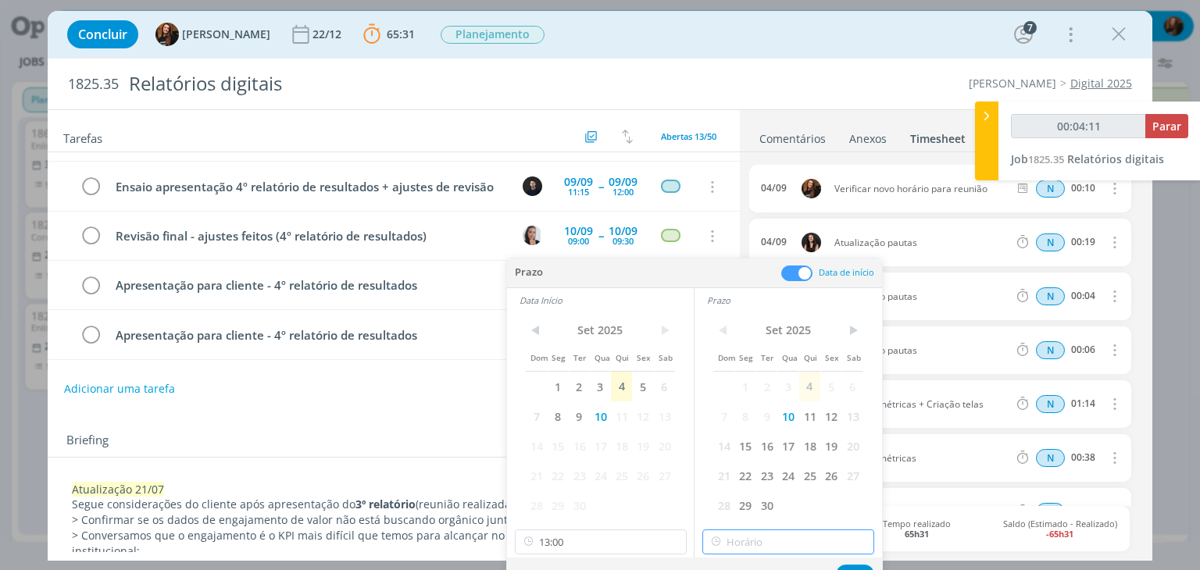
type input "15:00"
click at [803, 537] on input "15:00" at bounding box center [788, 542] width 172 height 25
type input "00:04:13"
click at [769, 438] on div "14:30" at bounding box center [790, 444] width 175 height 28
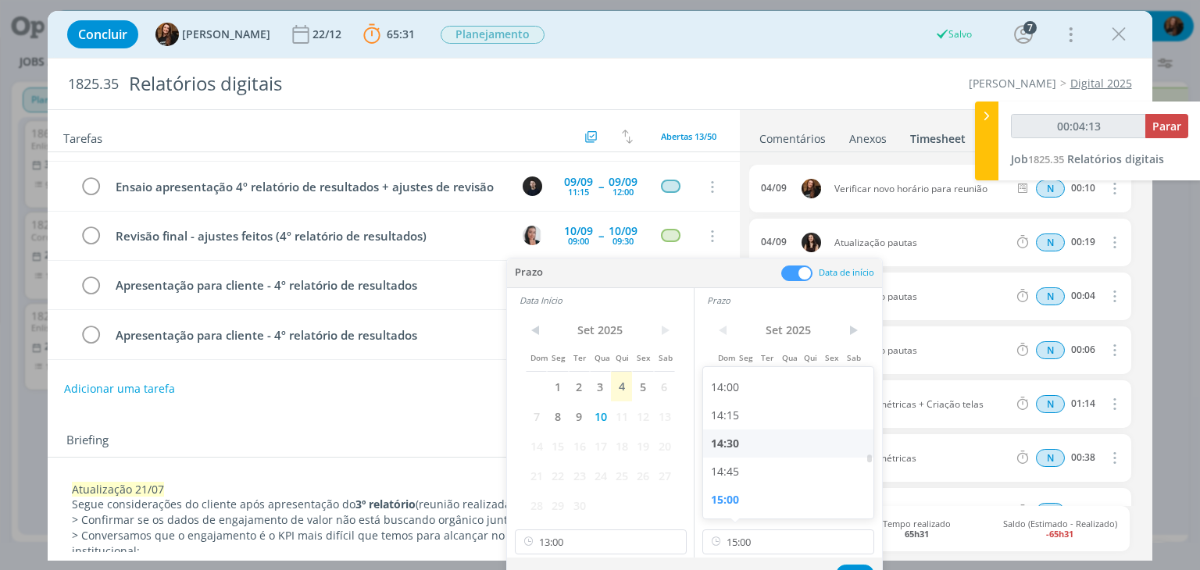
type input "14:30"
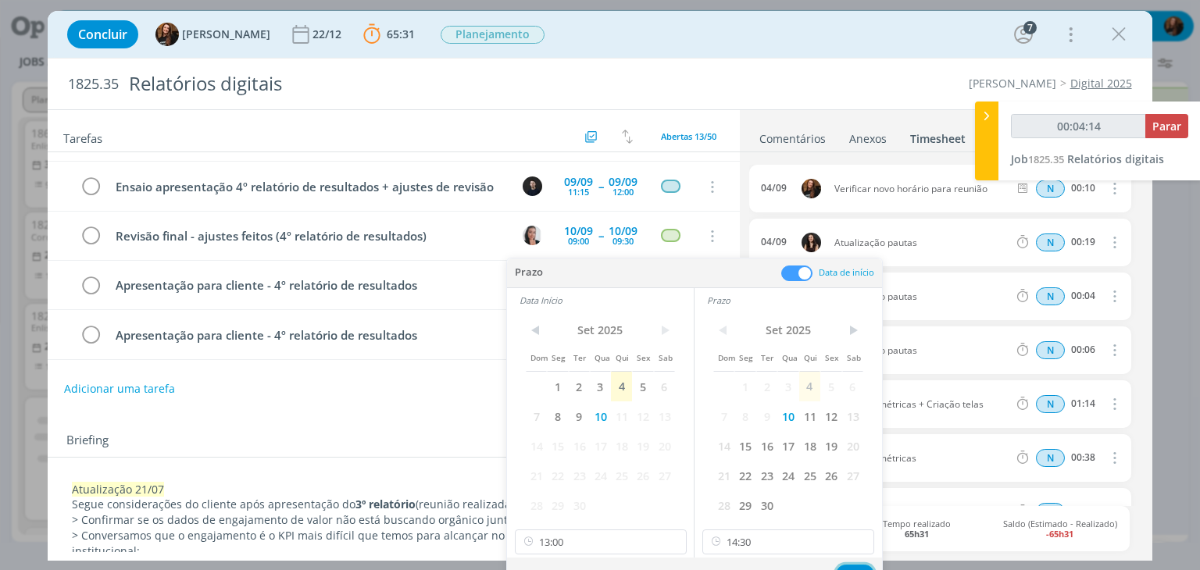
click at [852, 566] on button "Ok" at bounding box center [855, 575] width 38 height 20
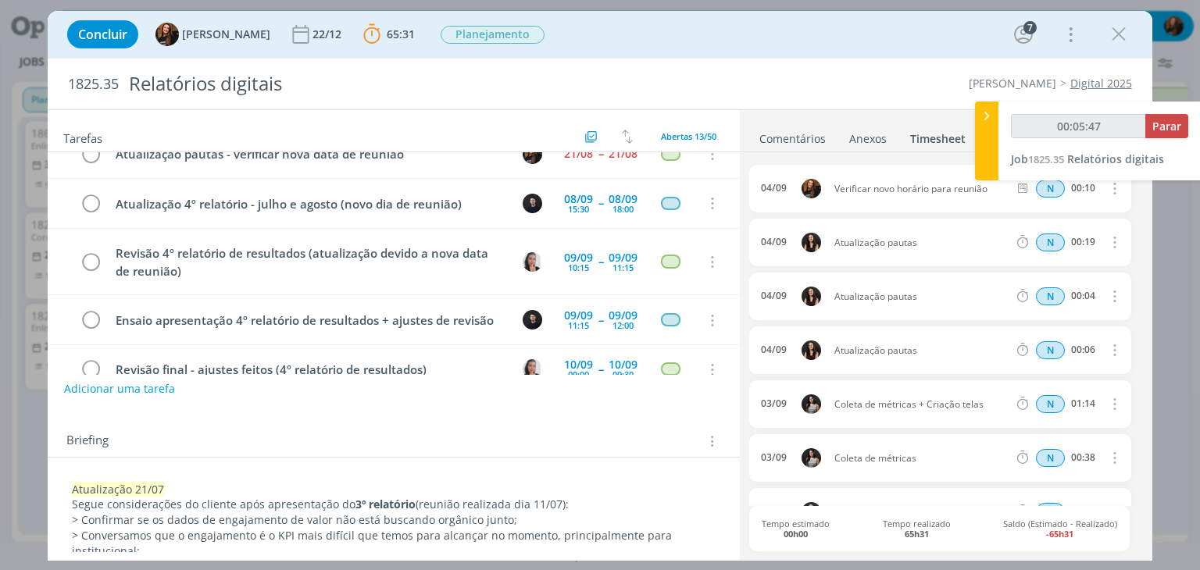
scroll to position [0, 0]
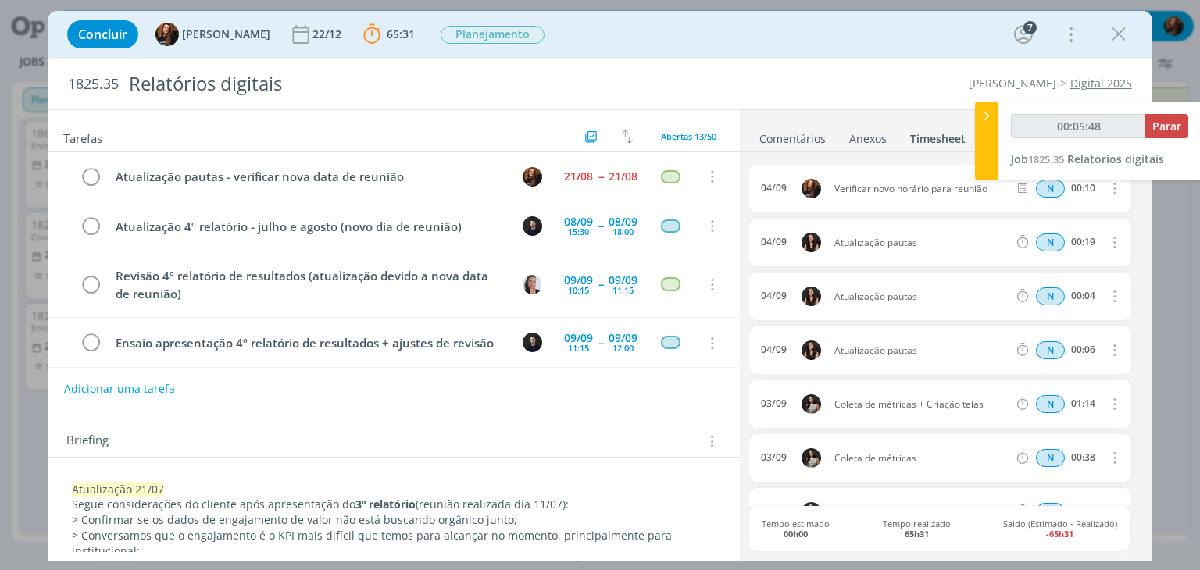
click at [316, 1] on div "Concluir Tayná Morsch 22/12 65:31 Parar Apontar Data * 04/09/2025 Horas * 00:00…" at bounding box center [600, 285] width 1200 height 570
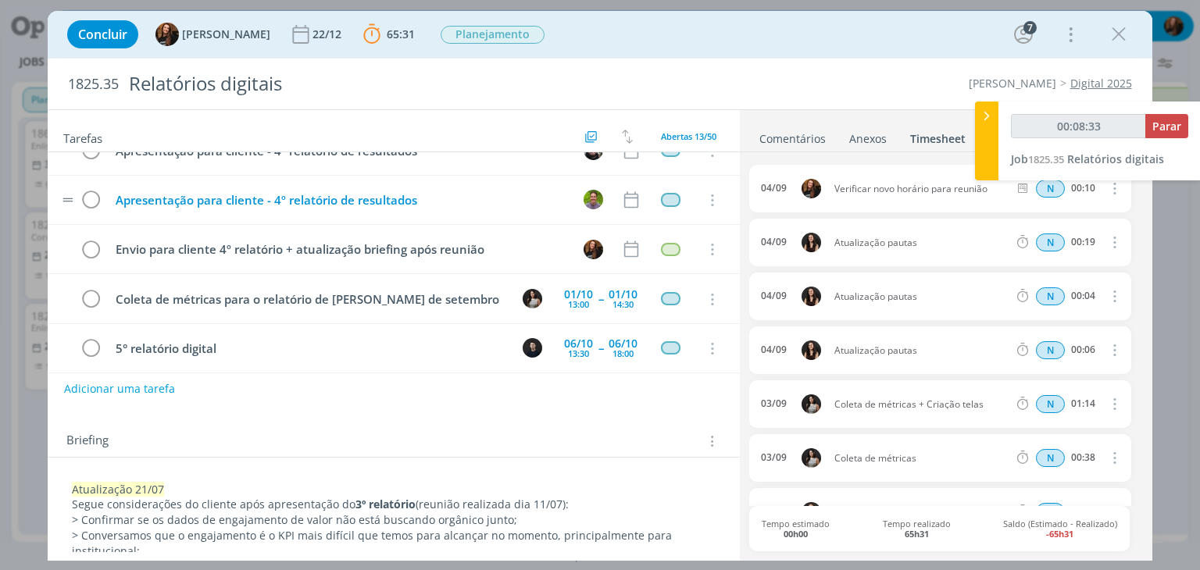
scroll to position [391, 0]
click at [622, 241] on icon "dialog" at bounding box center [631, 248] width 20 height 20
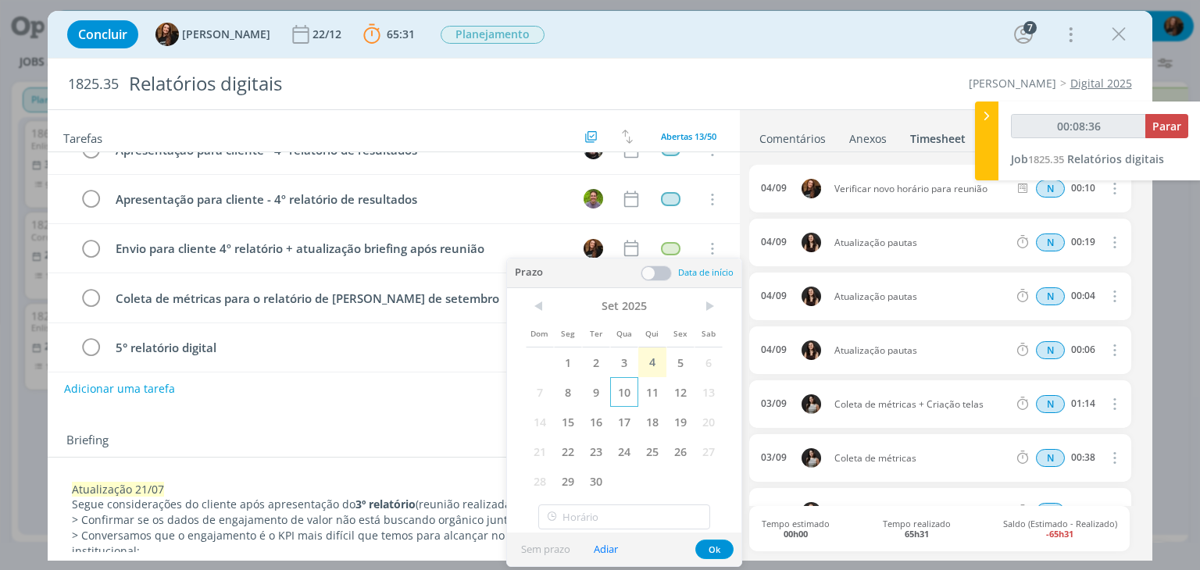
click at [625, 391] on span "10" at bounding box center [624, 392] width 28 height 30
click at [659, 273] on span at bounding box center [656, 274] width 31 height 16
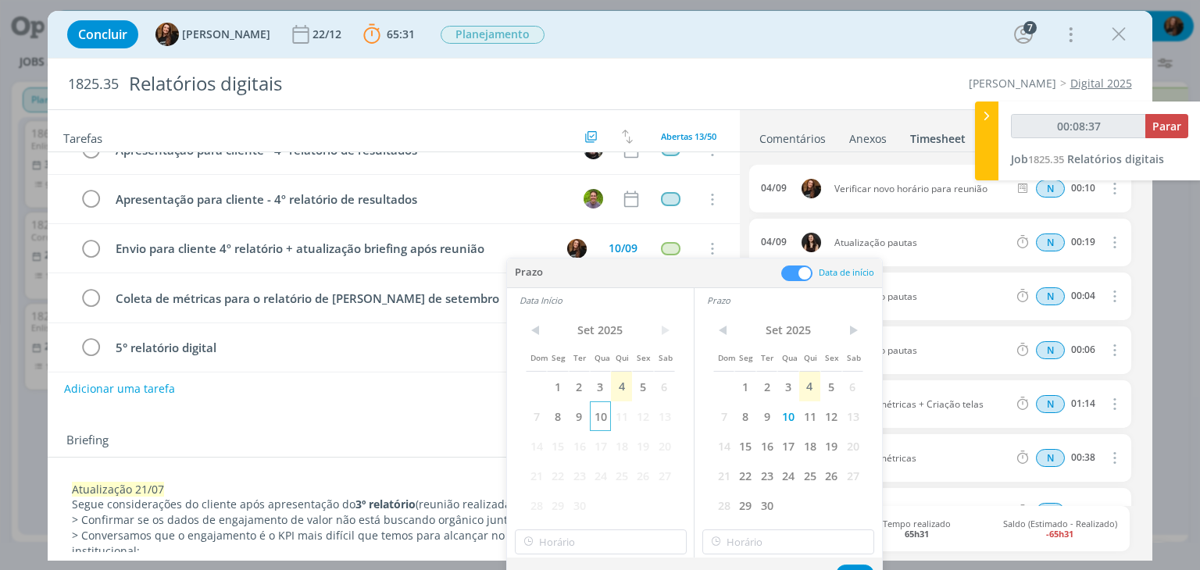
type input "00:08:38"
click at [601, 419] on span "10" at bounding box center [600, 417] width 21 height 30
type input "15:00"
drag, startPoint x: 796, startPoint y: 541, endPoint x: 791, endPoint y: 486, distance: 55.7
click at [796, 540] on input "15:00" at bounding box center [788, 542] width 172 height 25
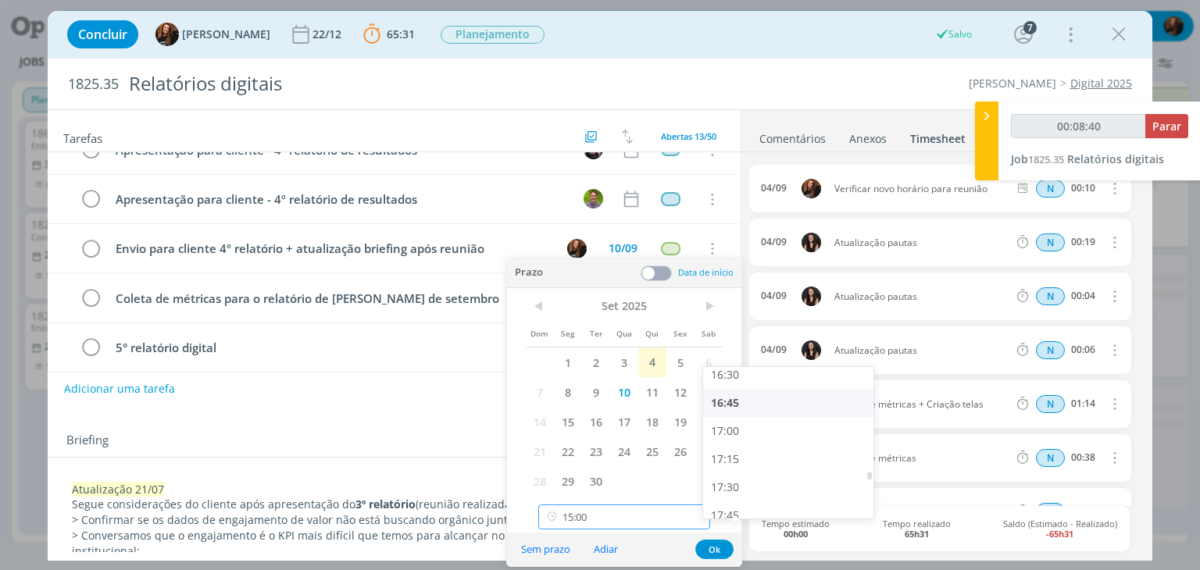
scroll to position [1881, 0]
click at [762, 411] on div "17:00" at bounding box center [790, 412] width 175 height 28
type input "00:08:41"
type input "17:00"
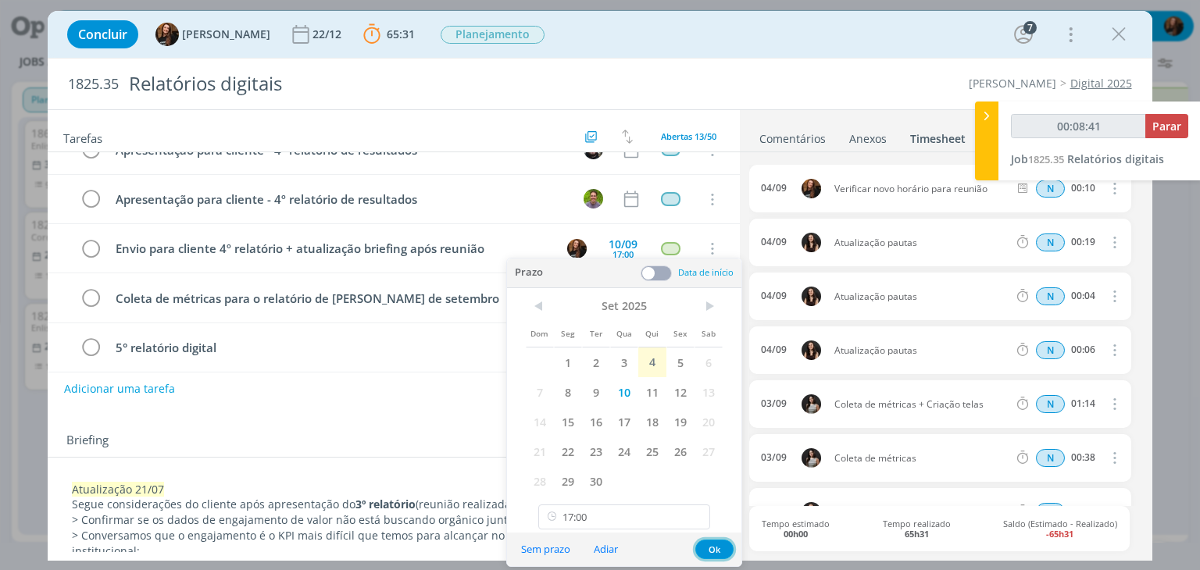
click at [723, 544] on button "Ok" at bounding box center [714, 550] width 38 height 20
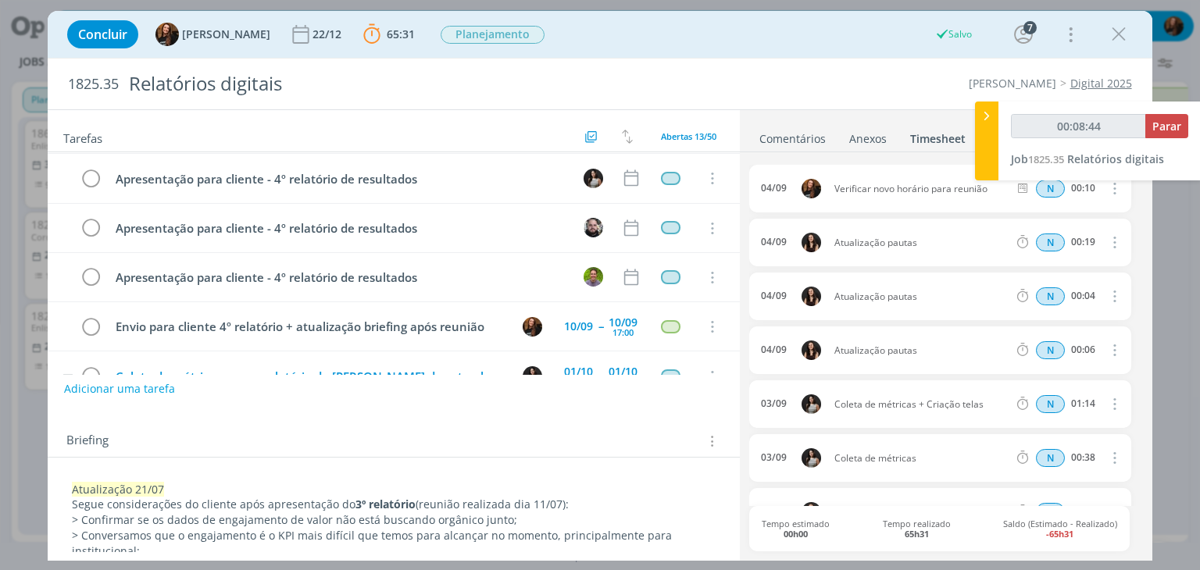
scroll to position [391, 0]
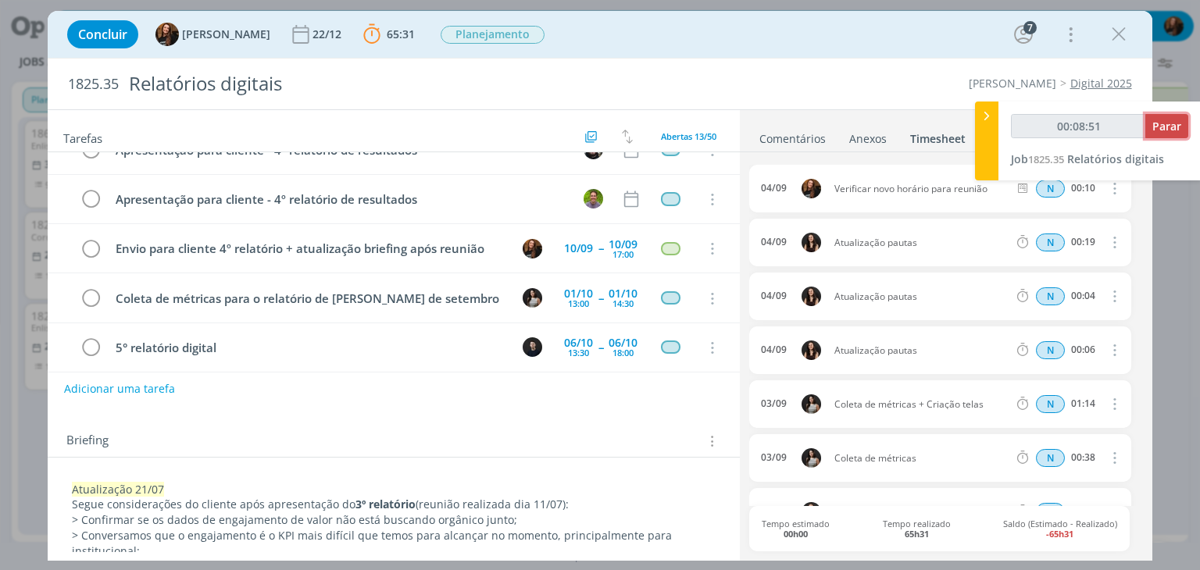
click at [1165, 121] on span "Parar" at bounding box center [1166, 126] width 29 height 15
click at [1165, 134] on button "Parar" at bounding box center [1166, 126] width 43 height 24
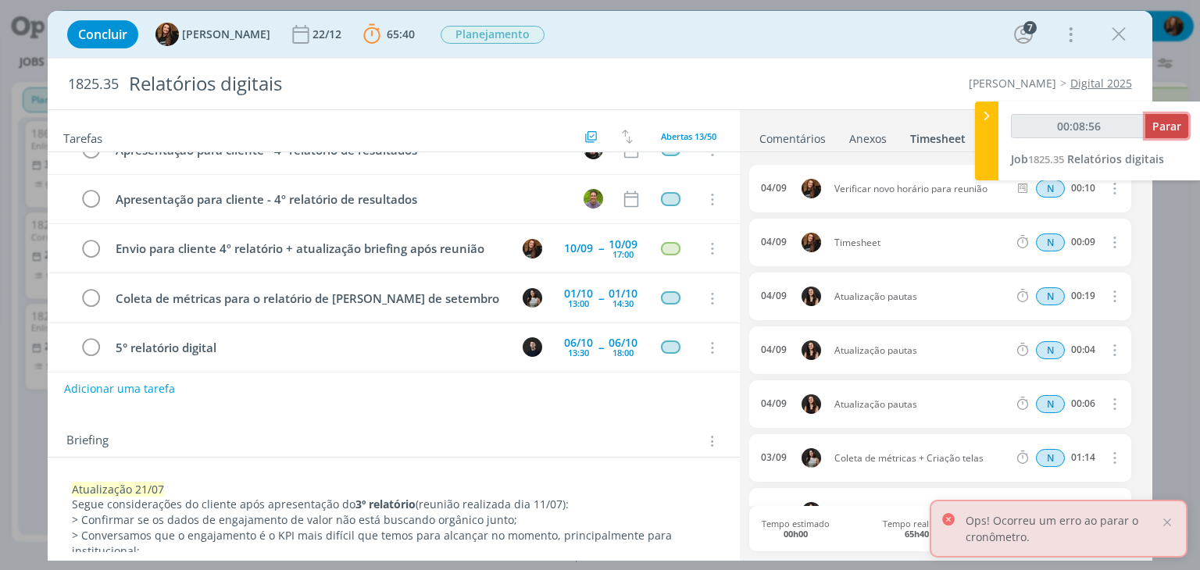
click at [1165, 134] on button "Parar" at bounding box center [1166, 126] width 43 height 24
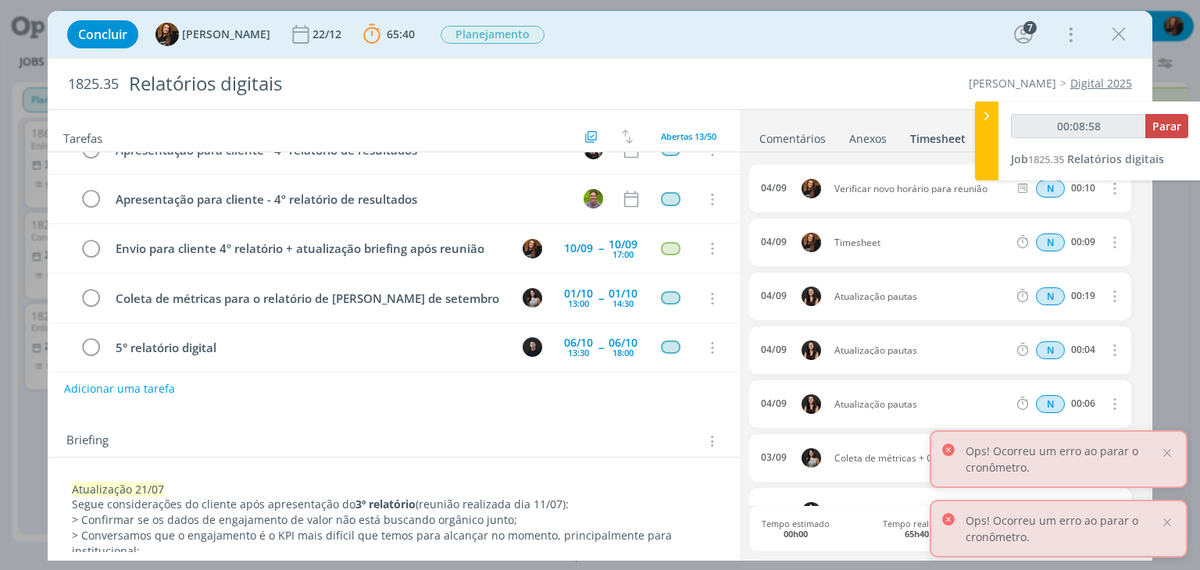
type input "00:09:00"
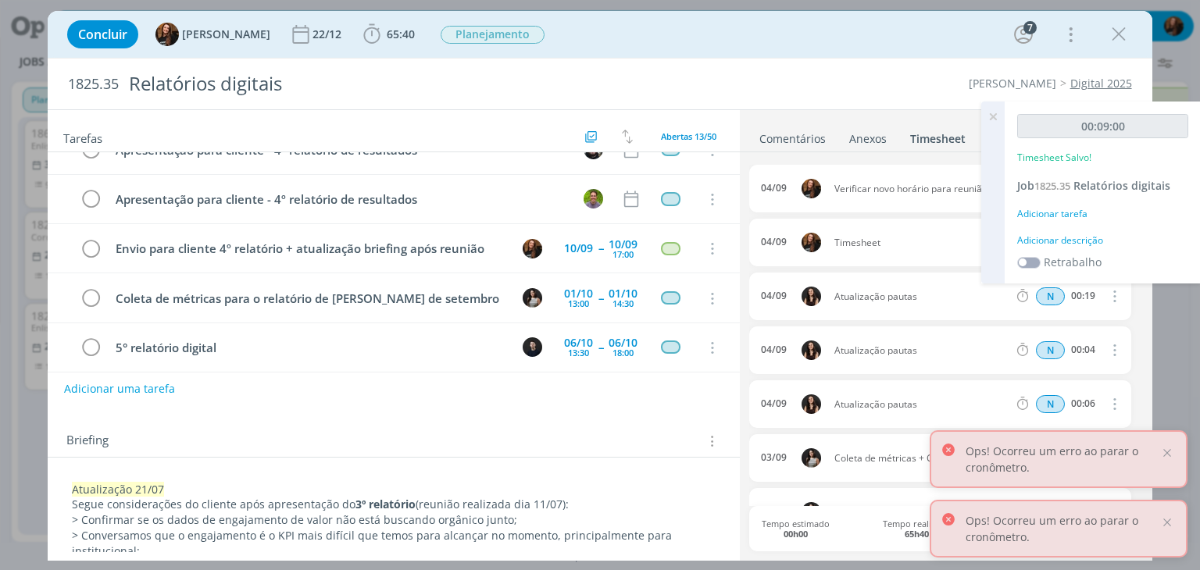
click at [1088, 242] on div "Adicionar descrição" at bounding box center [1102, 241] width 171 height 14
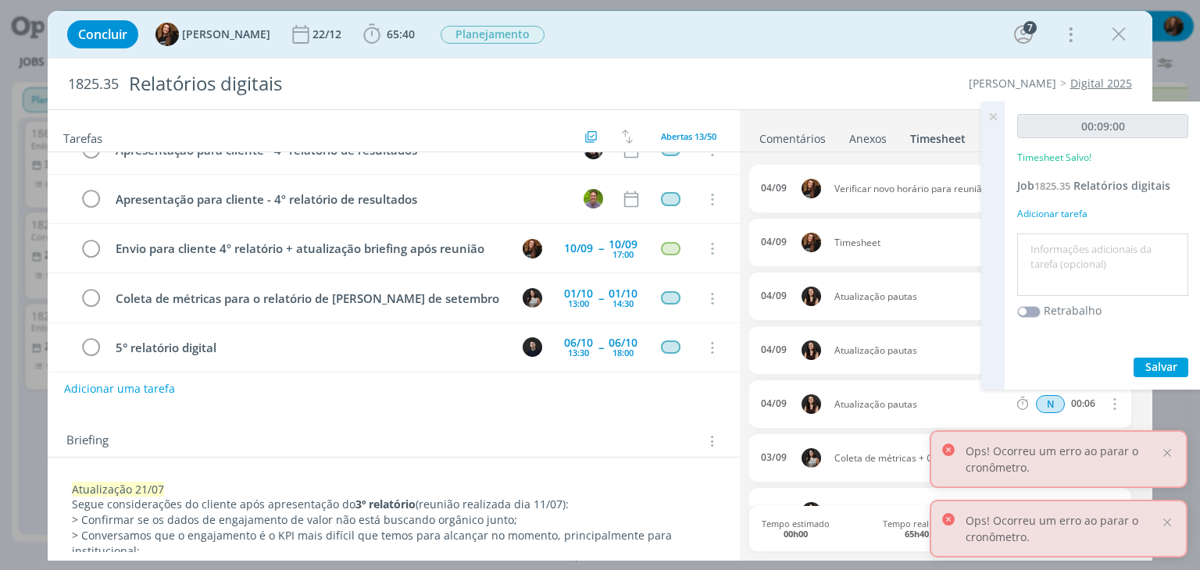
click at [1081, 241] on textarea at bounding box center [1102, 264] width 163 height 55
type textarea "Marcar reunião"
click at [1162, 365] on span "Salvar" at bounding box center [1161, 366] width 32 height 15
click at [994, 113] on icon at bounding box center [993, 117] width 28 height 30
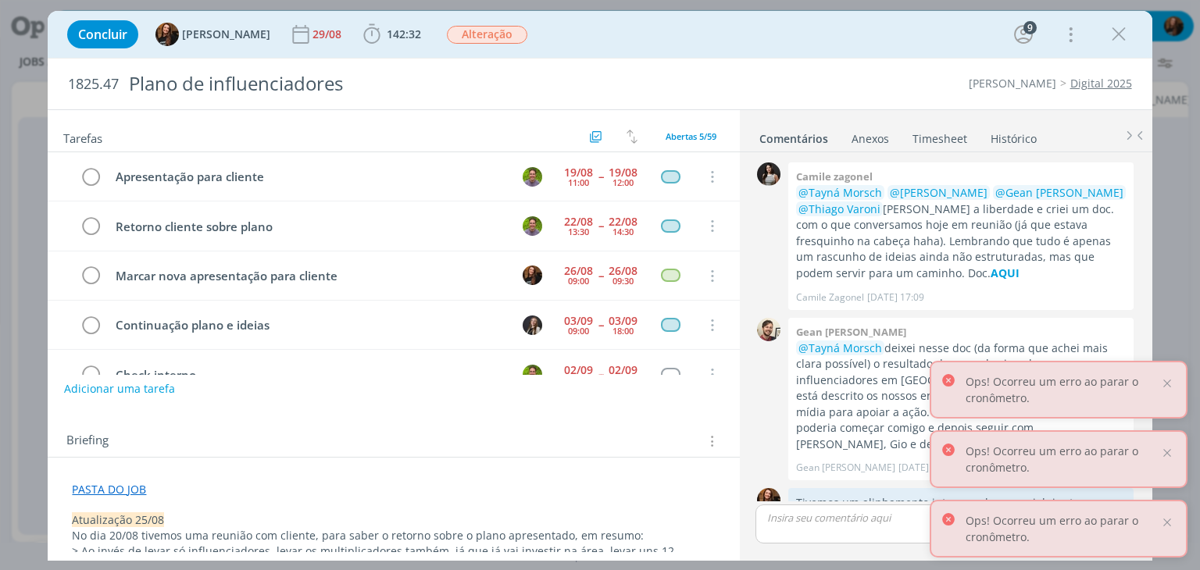
scroll to position [559, 0]
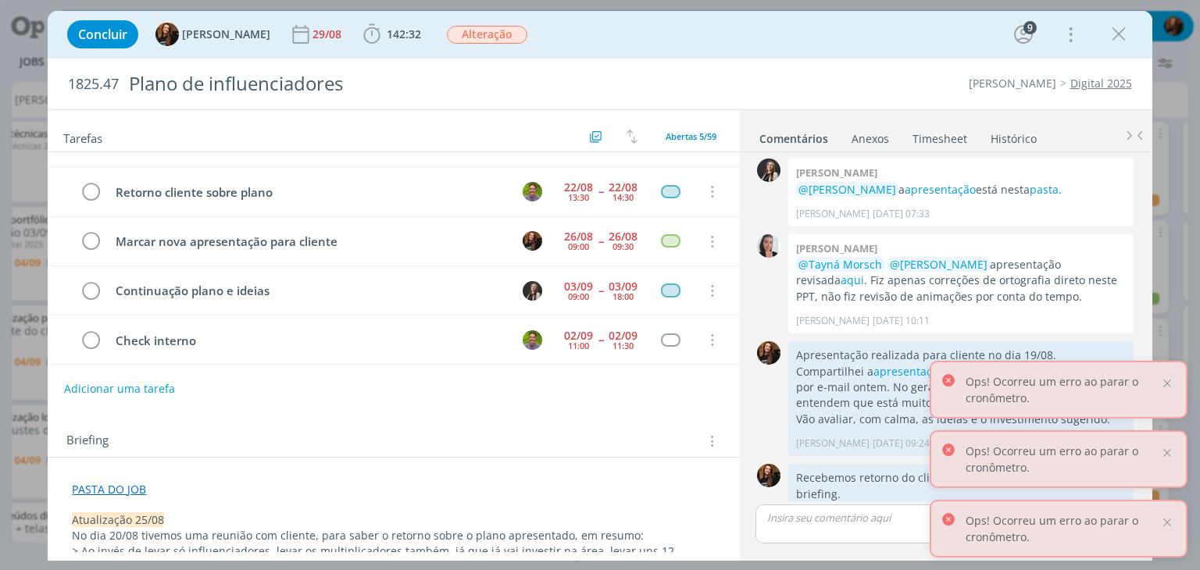
click at [944, 130] on link "Timesheet" at bounding box center [940, 135] width 56 height 23
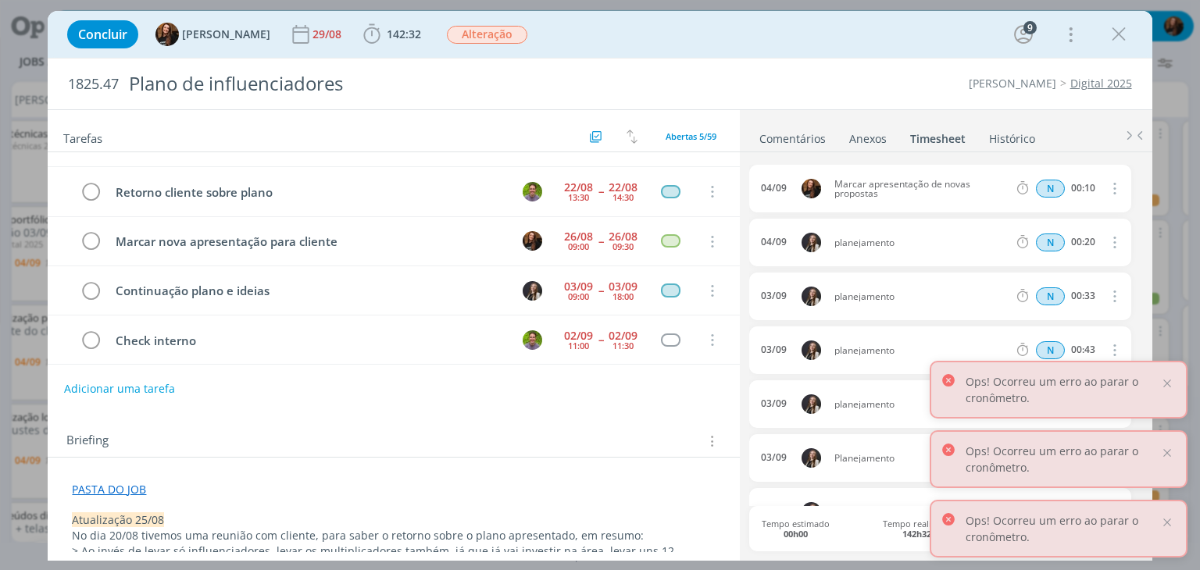
click at [790, 135] on link "Comentários" at bounding box center [792, 135] width 68 height 23
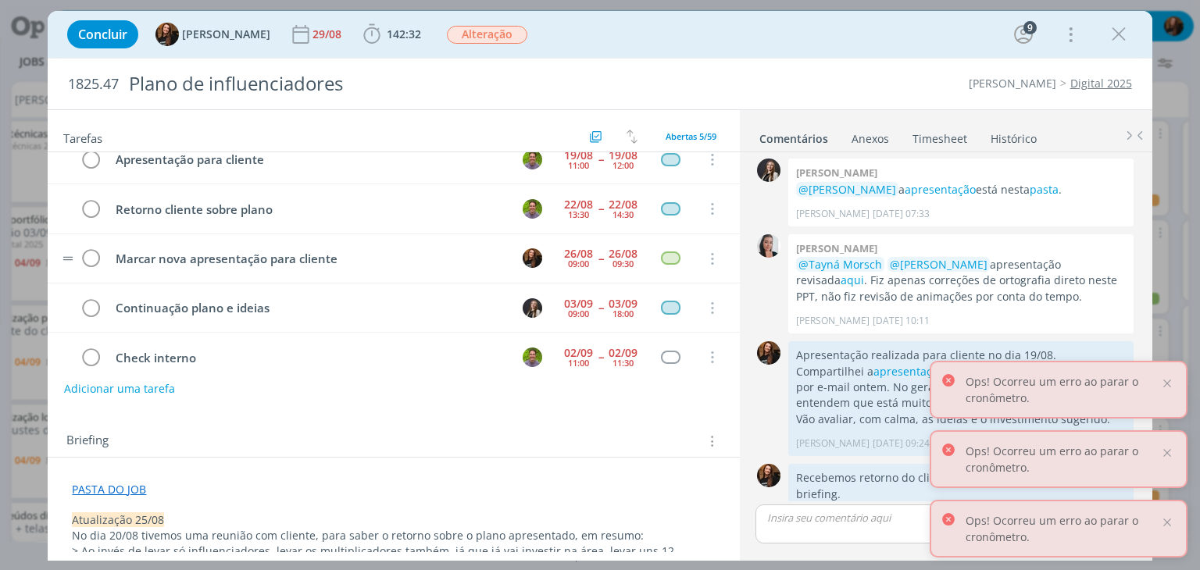
scroll to position [34, 0]
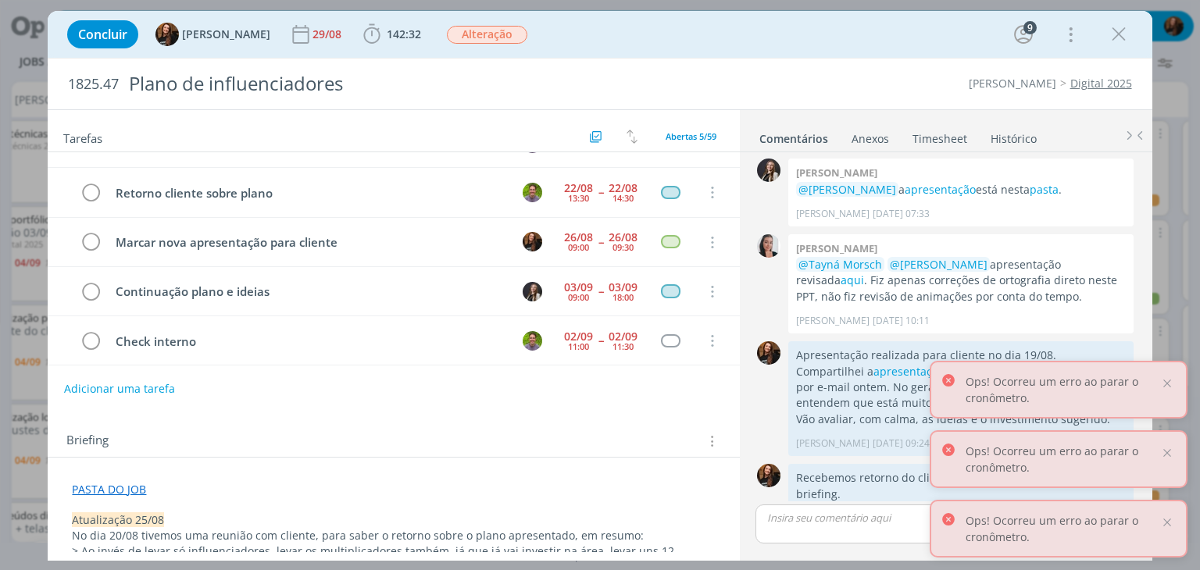
click at [948, 142] on link "Timesheet" at bounding box center [940, 135] width 56 height 23
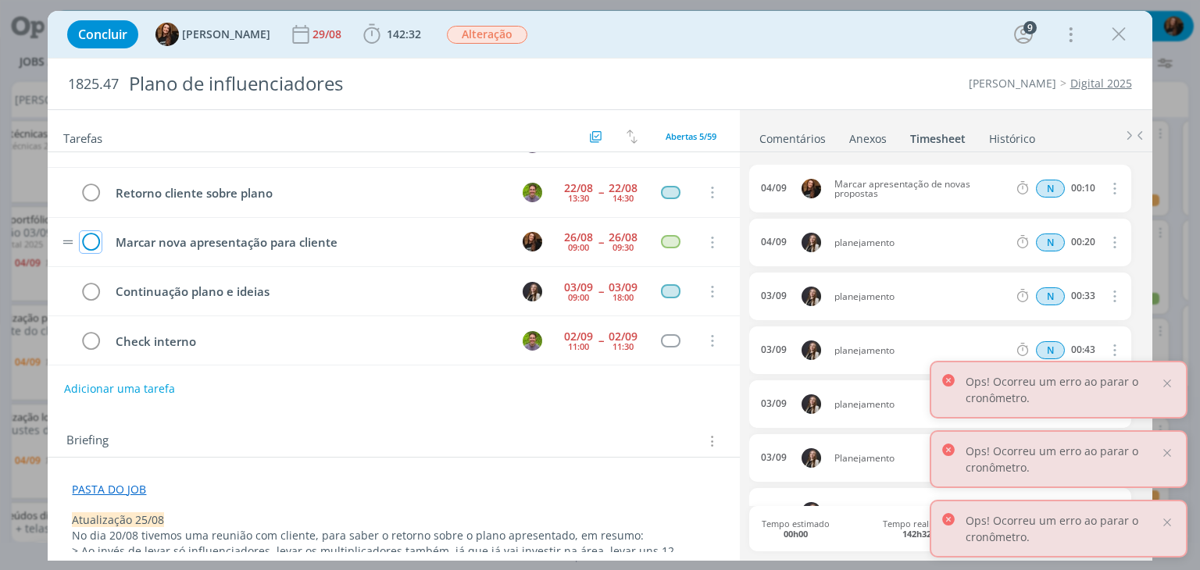
click at [93, 241] on icon "dialog" at bounding box center [91, 242] width 22 height 23
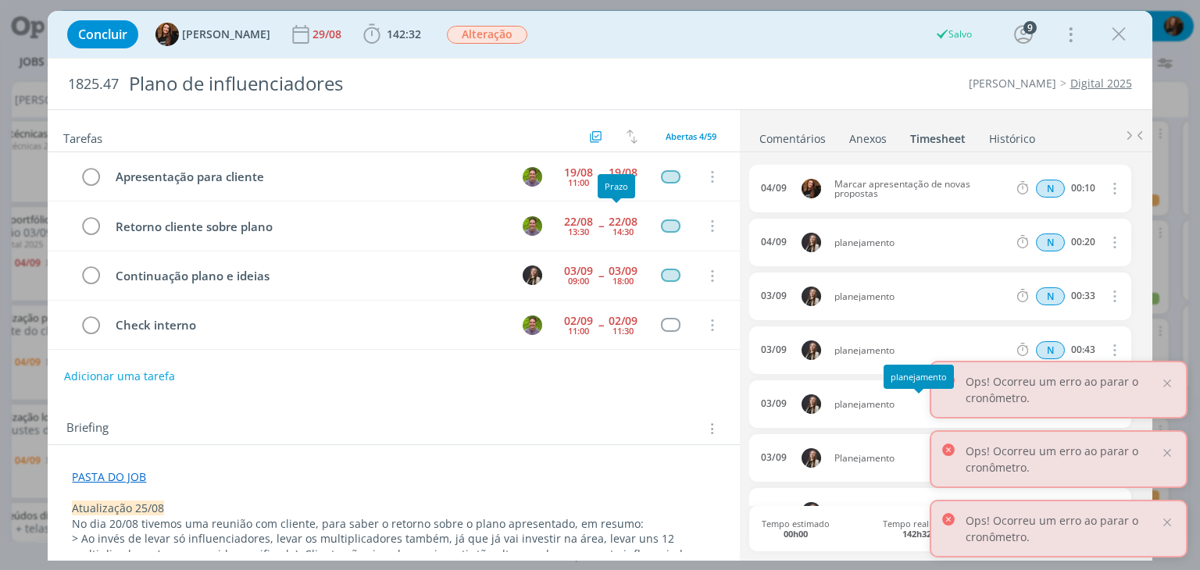
scroll to position [0, 0]
click at [791, 38] on div "Concluir Tayná Morsch 29/08 142:32 Iniciar Apontar Data * 04/09/2025 Horas * 00…" at bounding box center [599, 34] width 1080 height 37
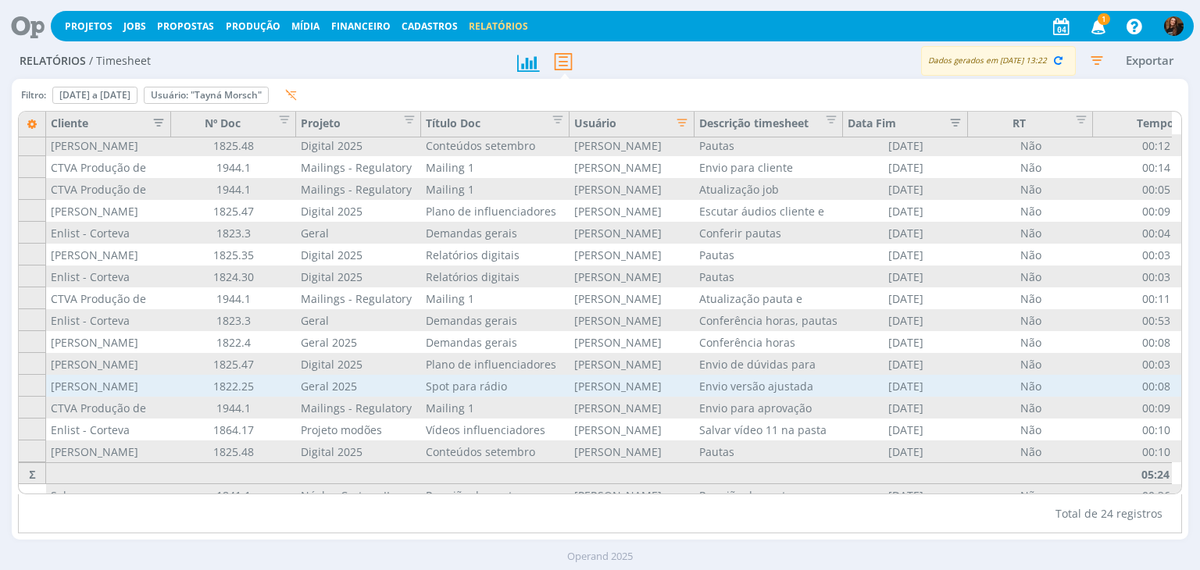
scroll to position [199, 0]
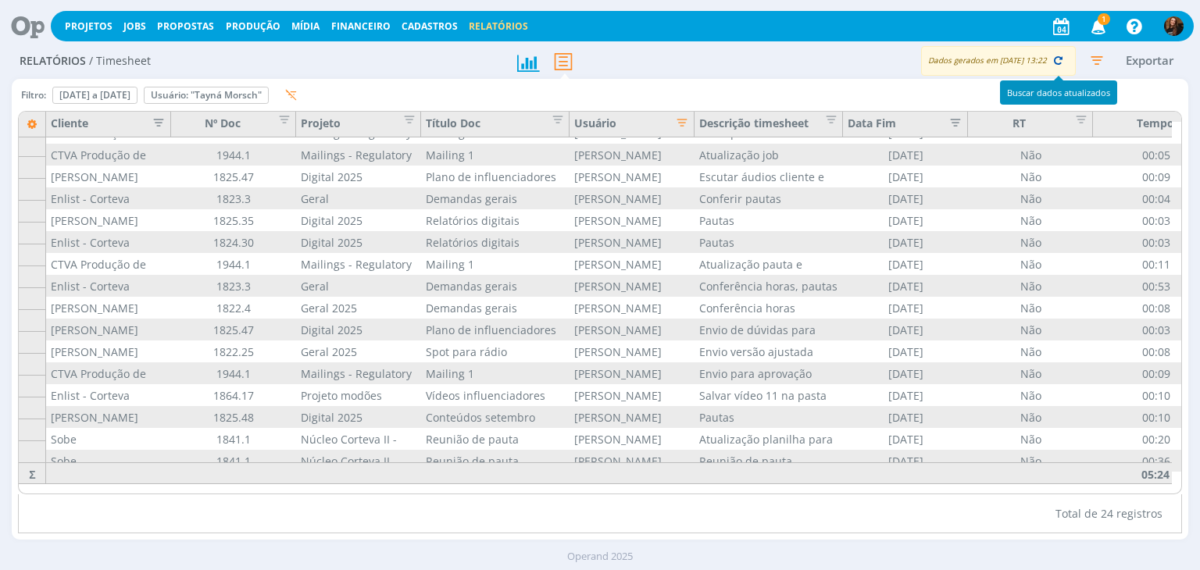
click at [1064, 60] on icon "button" at bounding box center [1058, 60] width 14 height 14
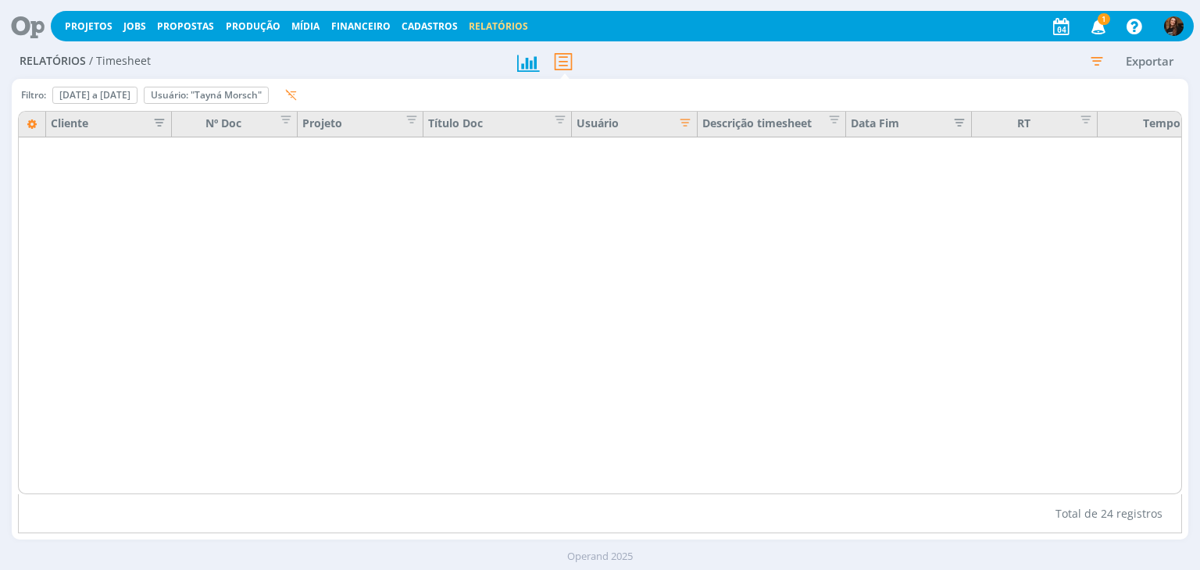
scroll to position [0, 0]
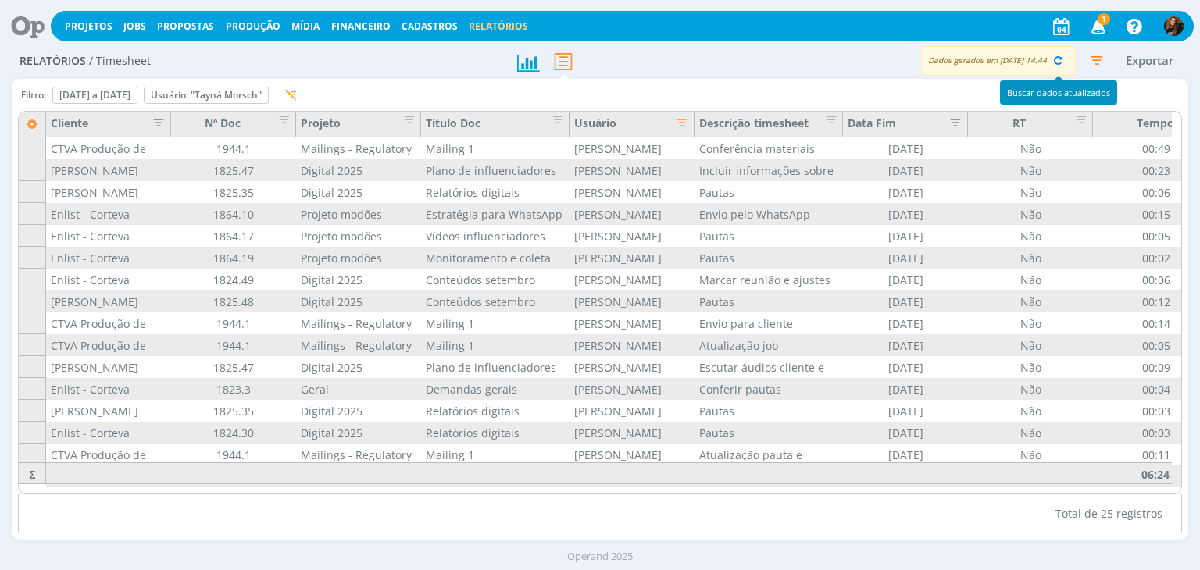
click at [1059, 62] on icon "button" at bounding box center [1058, 60] width 14 height 14
drag, startPoint x: 1058, startPoint y: 64, endPoint x: 797, endPoint y: 127, distance: 268.3
click at [1057, 64] on icon "button" at bounding box center [1058, 60] width 14 height 14
click at [1101, 59] on icon "button" at bounding box center [1097, 60] width 28 height 28
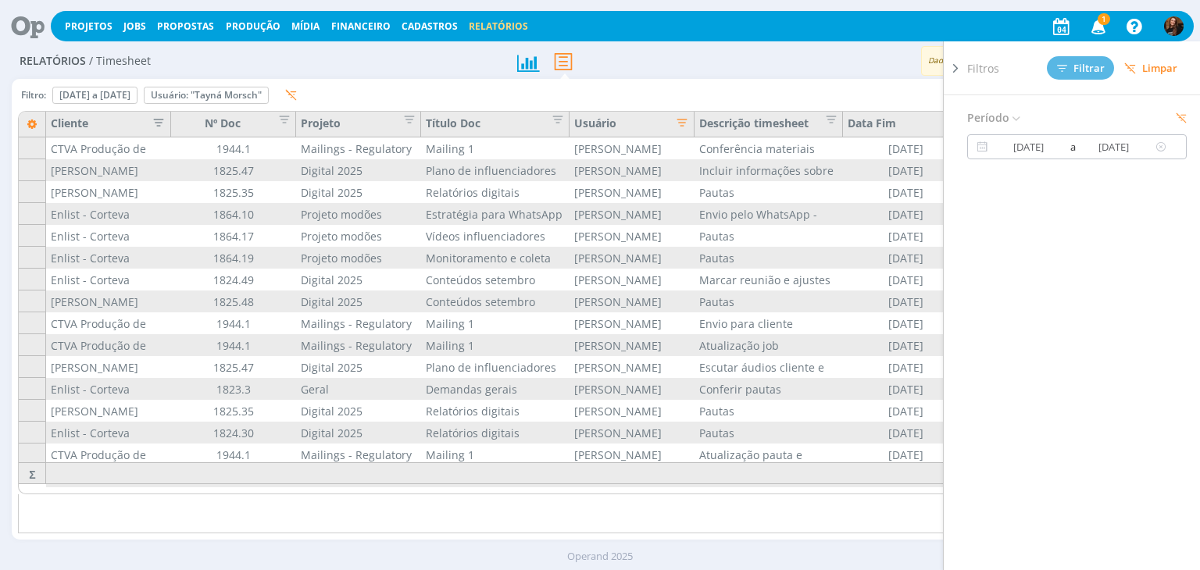
click at [1035, 147] on input "04/08/2025" at bounding box center [1028, 146] width 75 height 19
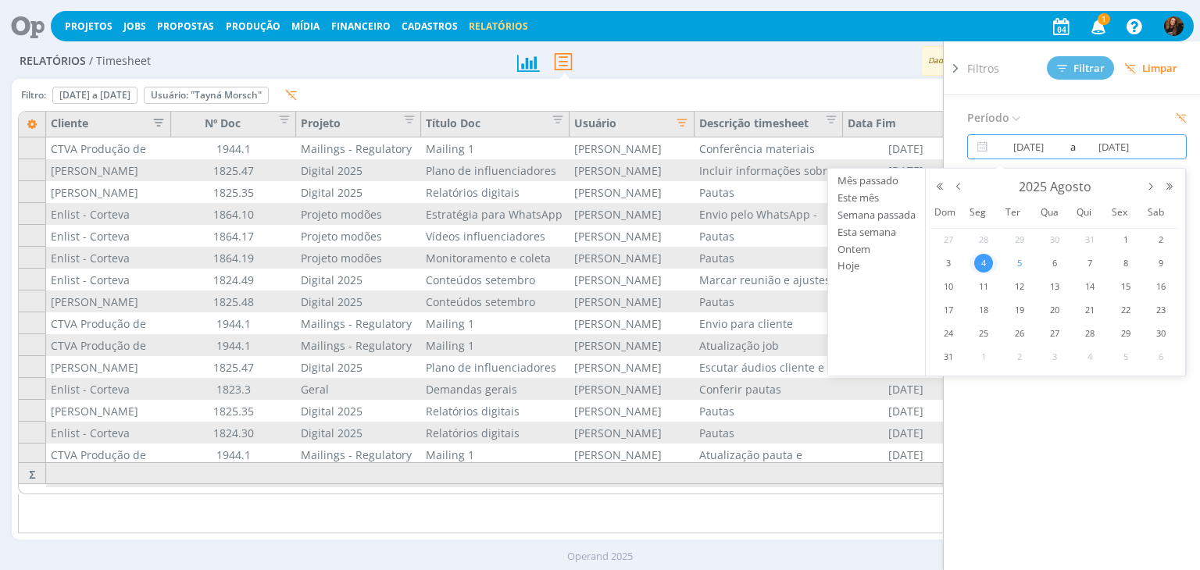
click at [1019, 257] on span "5" at bounding box center [1019, 263] width 19 height 19
type input "05/08/2025"
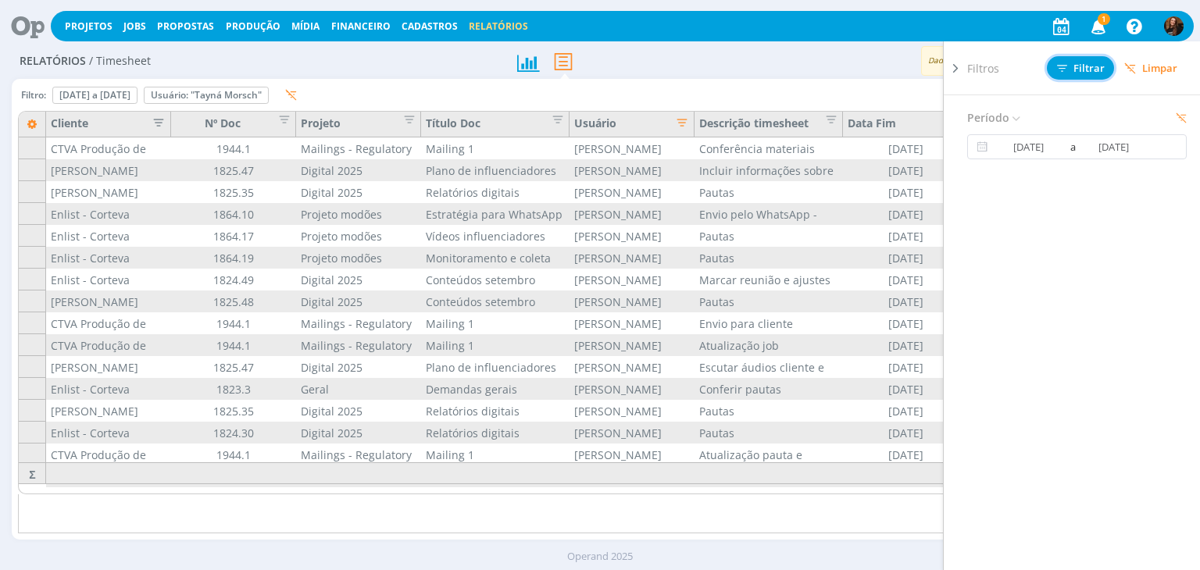
drag, startPoint x: 1089, startPoint y: 62, endPoint x: 1065, endPoint y: 87, distance: 34.3
click at [1088, 63] on span "Filtrar" at bounding box center [1081, 68] width 48 height 10
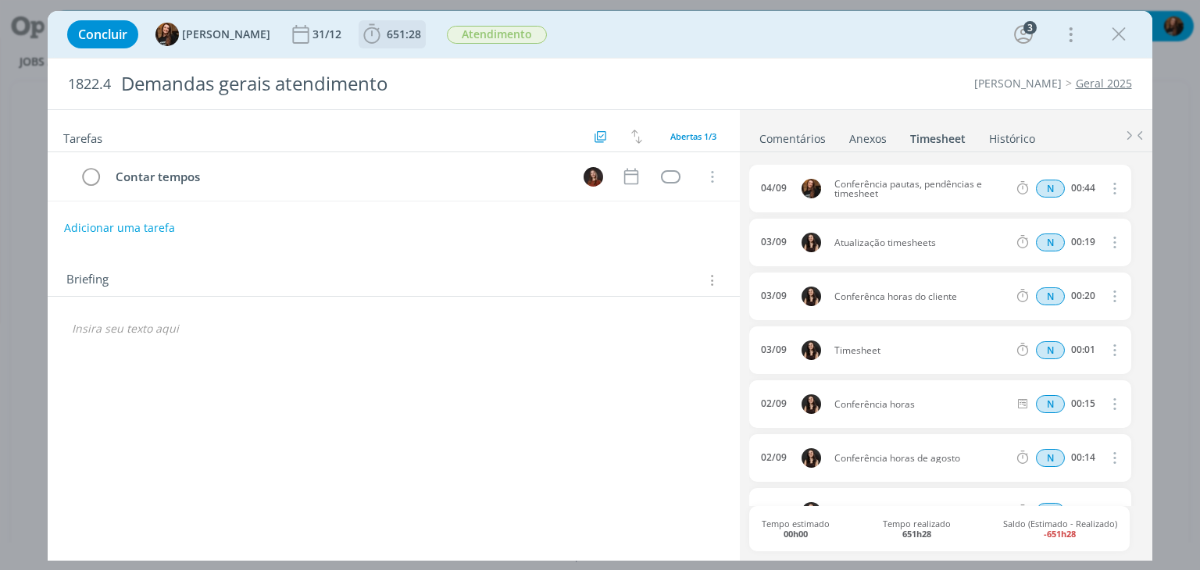
scroll to position [1044, 0]
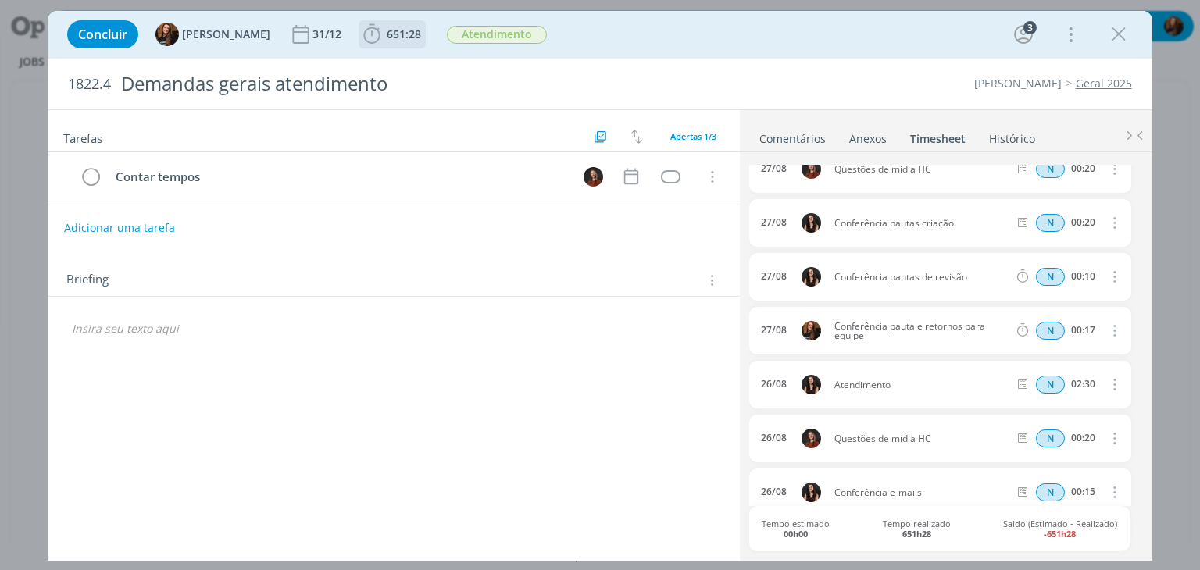
click at [410, 33] on button "651:28" at bounding box center [392, 34] width 66 height 25
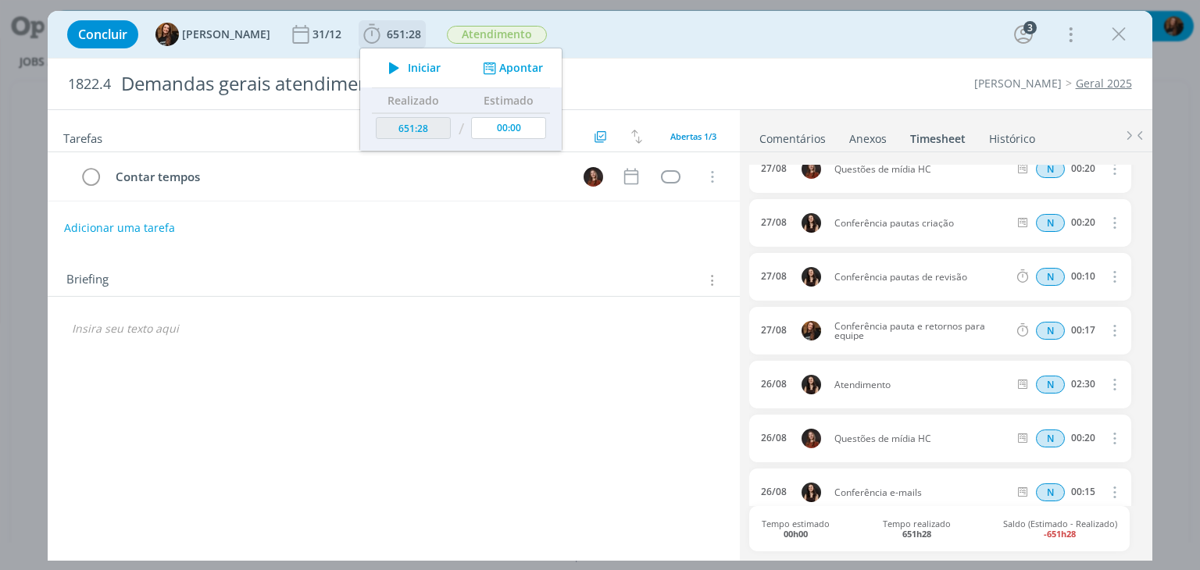
drag, startPoint x: 491, startPoint y: 69, endPoint x: 491, endPoint y: 88, distance: 19.5
click at [491, 70] on button "Apontar" at bounding box center [511, 68] width 65 height 16
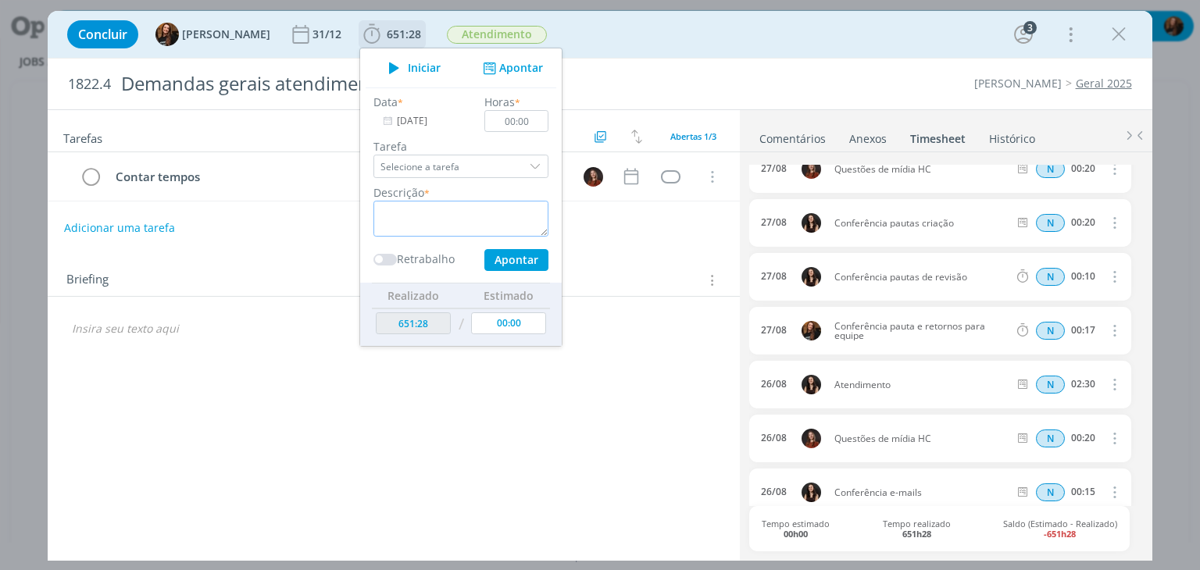
click at [435, 205] on textarea "dialog" at bounding box center [460, 219] width 175 height 36
type textarea "Atendimento"
click at [524, 119] on input "00:00" at bounding box center [517, 121] width 64 height 22
type input "01:00"
click at [394, 122] on input "[DATE]" at bounding box center [422, 121] width 98 height 22
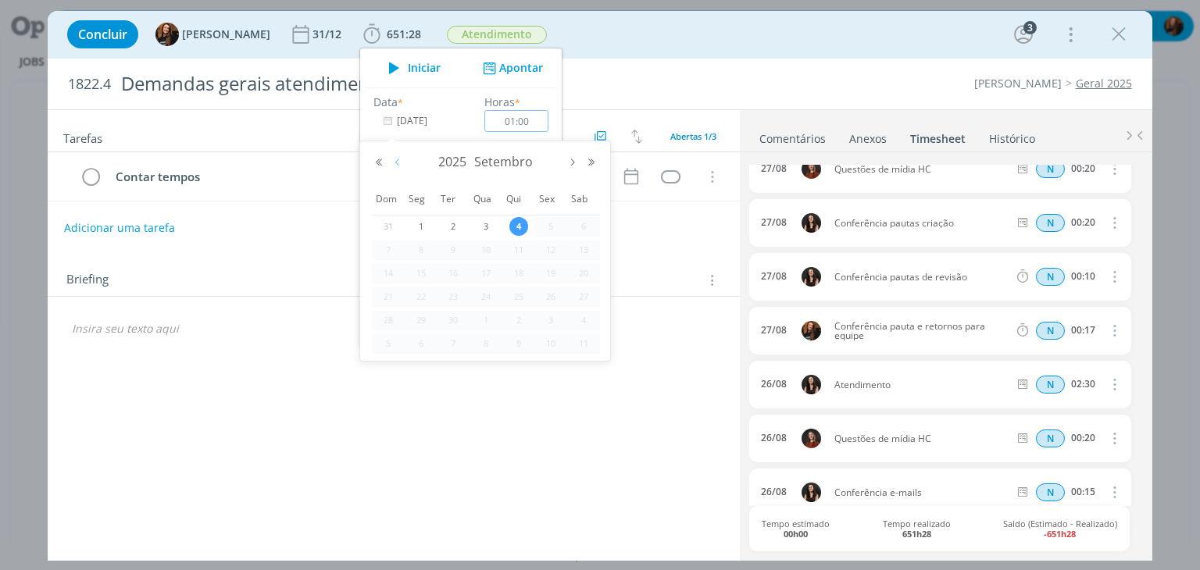
click at [400, 162] on button "Mês anterior" at bounding box center [397, 162] width 19 height 11
click at [435, 249] on div "4" at bounding box center [421, 251] width 33 height 20
type input "04/08/2025"
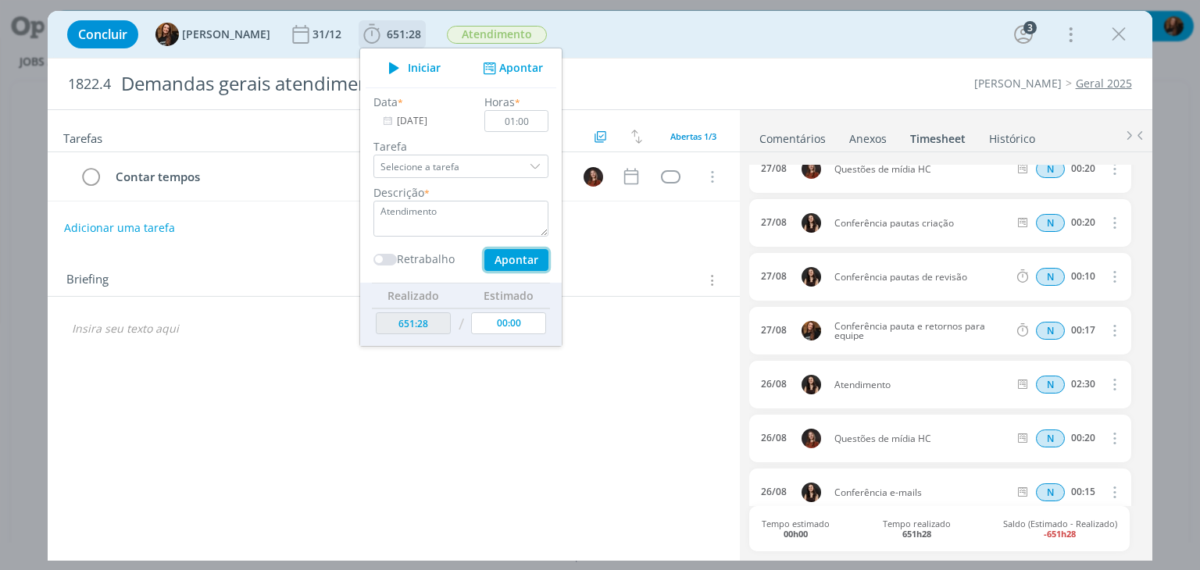
click at [498, 265] on button "Apontar" at bounding box center [516, 260] width 64 height 22
type input "652:28"
type input "04/09/2025"
type input "00:00"
click at [474, 219] on textarea "dialog" at bounding box center [460, 219] width 175 height 36
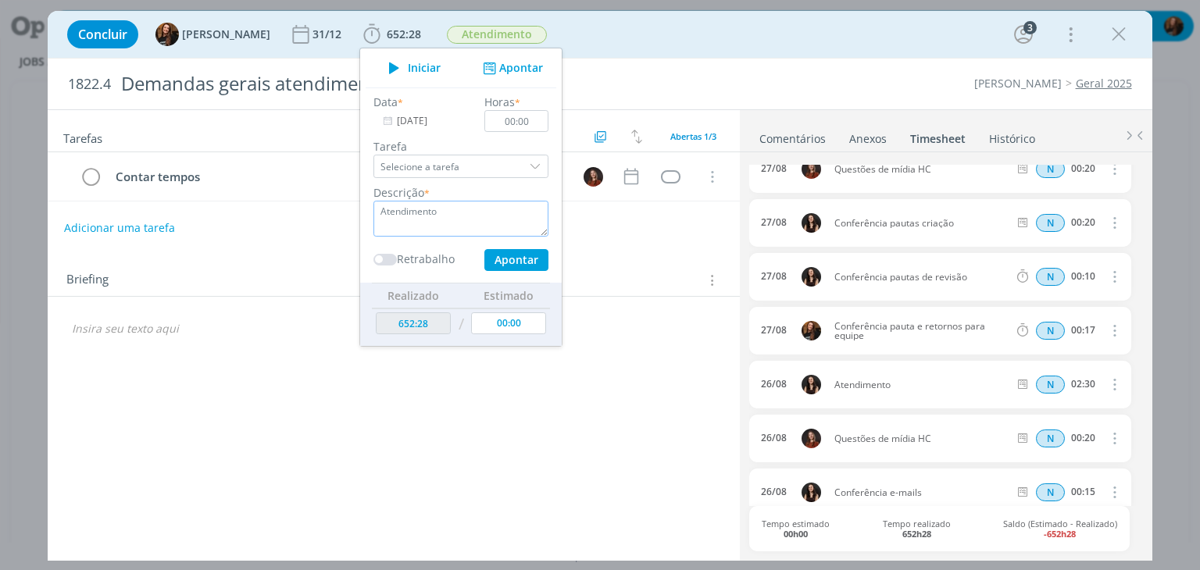
type textarea "Atendimento"
click at [526, 121] on input "00:00" at bounding box center [517, 121] width 64 height 22
type input "00:25"
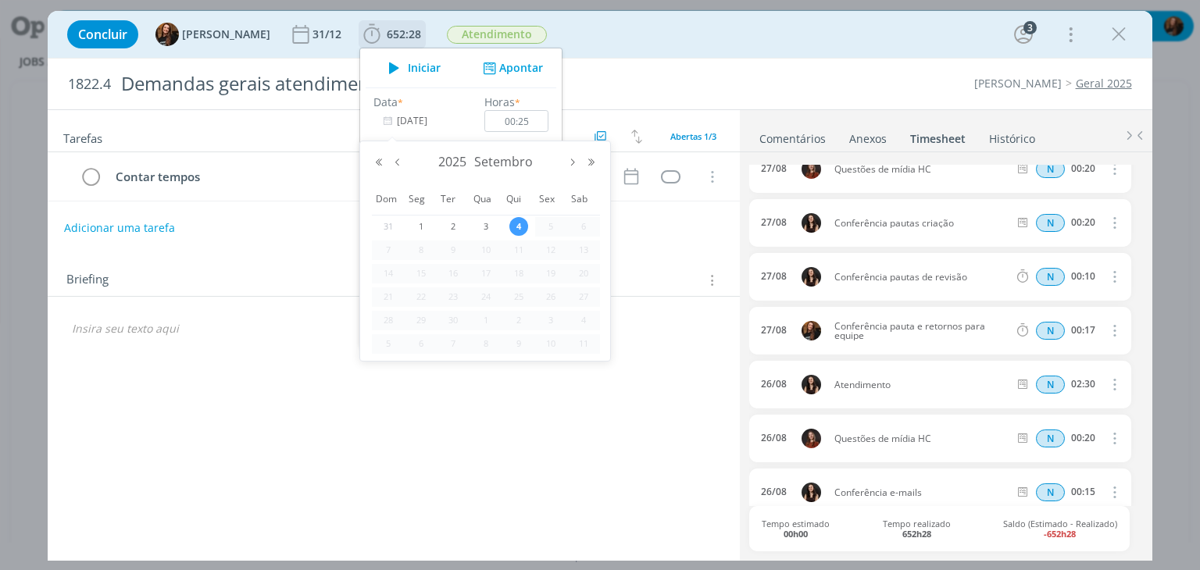
click at [391, 116] on input "04/09/2025" at bounding box center [422, 121] width 98 height 22
click at [408, 164] on div "2025 Setembro" at bounding box center [484, 162] width 231 height 23
drag, startPoint x: 404, startPoint y: 161, endPoint x: 412, endPoint y: 166, distance: 9.5
click at [403, 161] on button "Mês anterior" at bounding box center [397, 162] width 19 height 11
click at [424, 248] on span "4" at bounding box center [421, 250] width 19 height 19
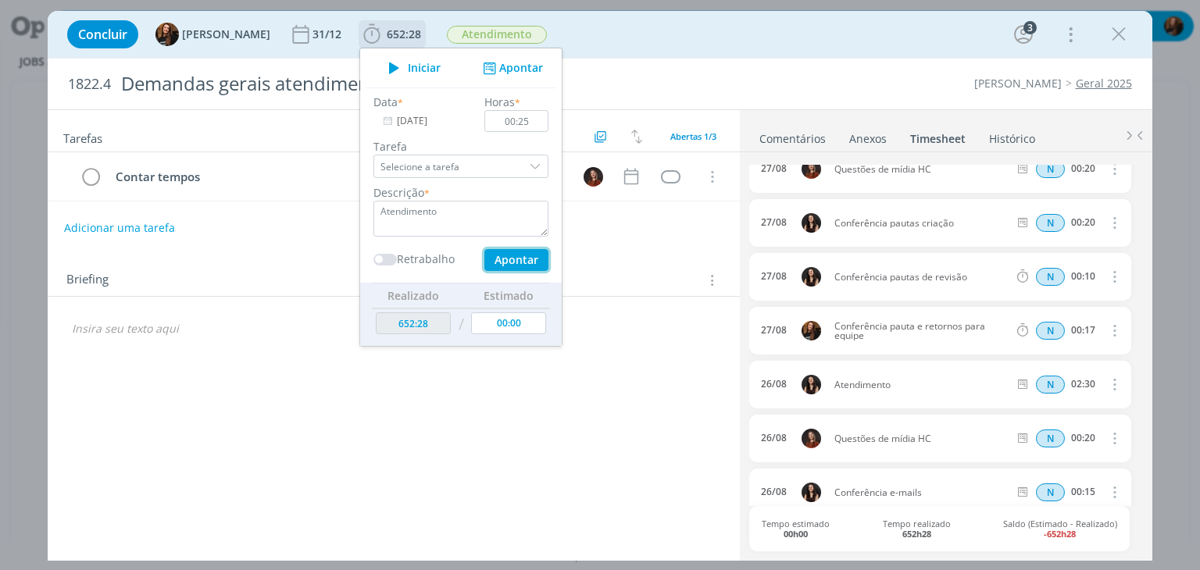
click at [512, 258] on button "Apontar" at bounding box center [516, 260] width 64 height 22
type input "04/09/2025"
type input "00:00"
type input "652:53"
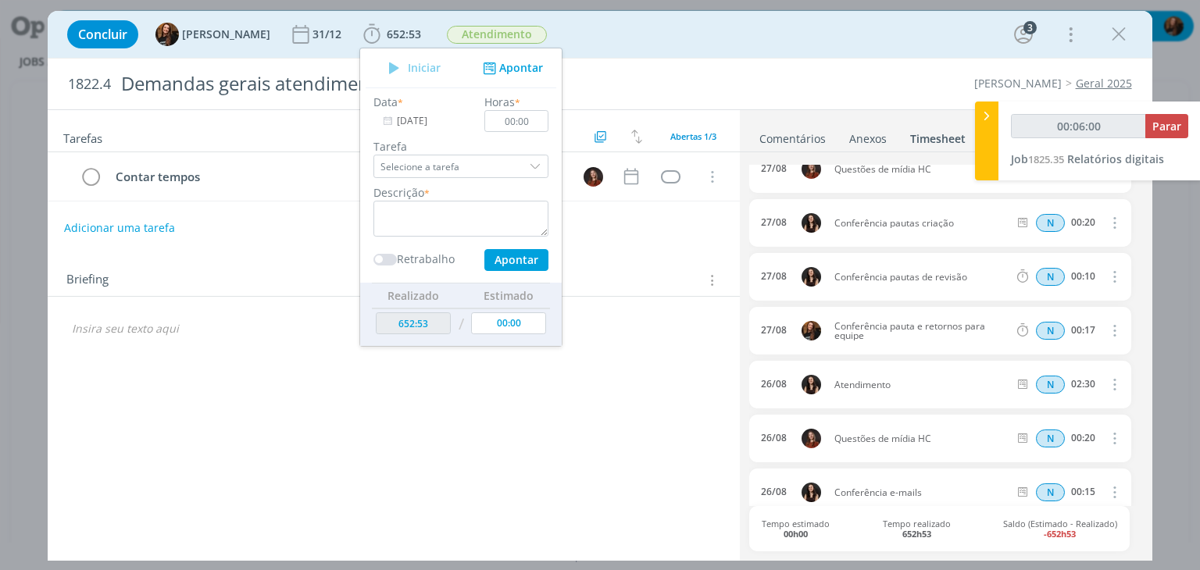
type input "00:07:00"
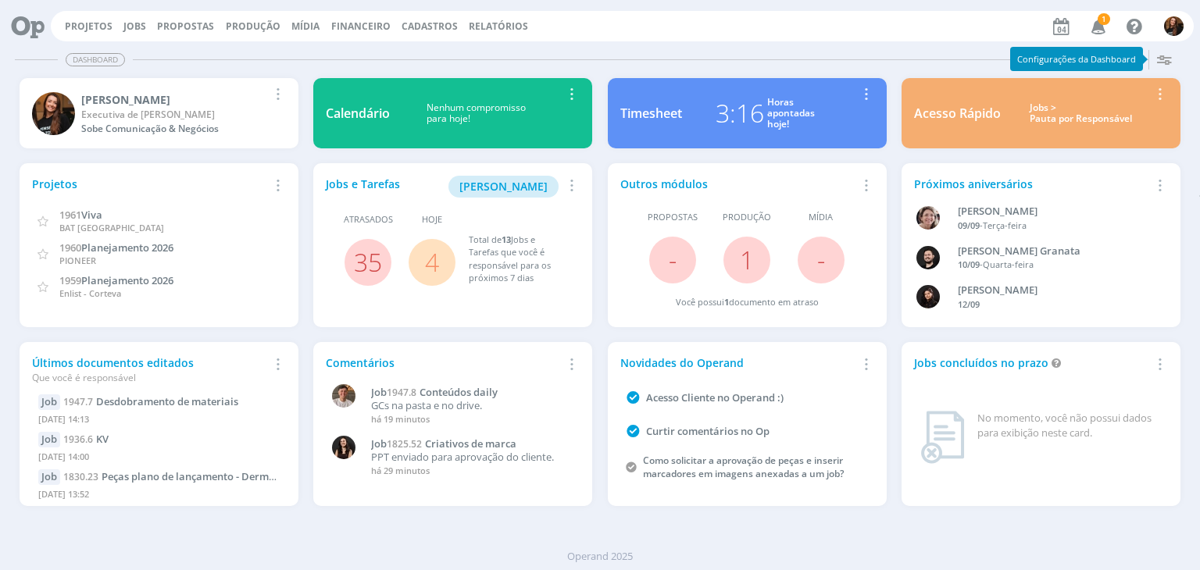
click at [1087, 118] on div "Jobs > Pauta por Responsável" at bounding box center [1080, 113] width 137 height 23
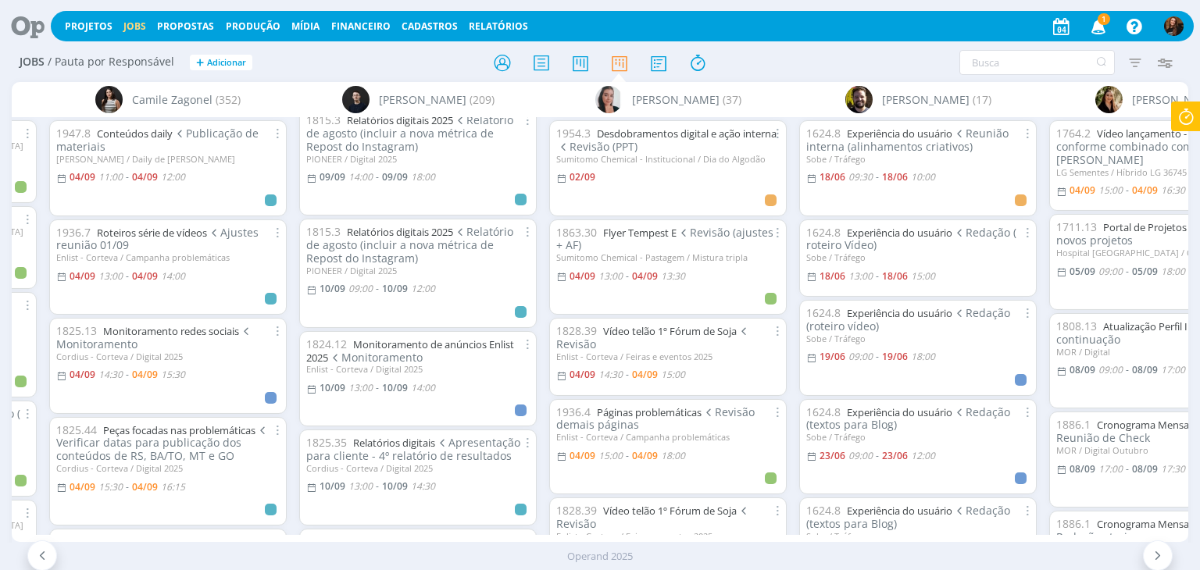
scroll to position [2187, 0]
